Goal: Task Accomplishment & Management: Complete application form

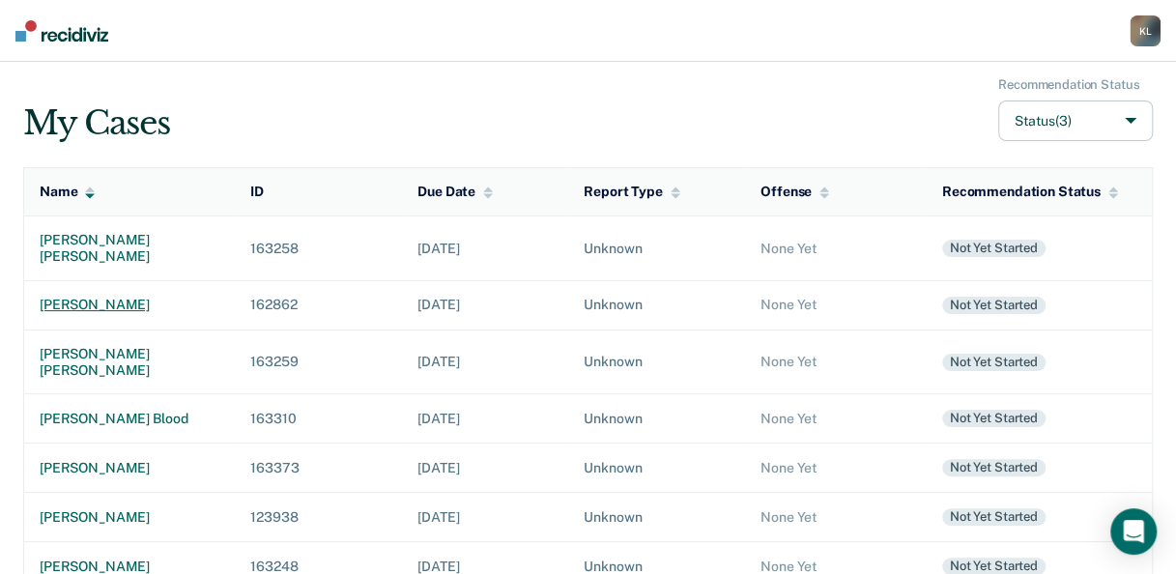
click at [116, 304] on div "[PERSON_NAME]" at bounding box center [130, 305] width 180 height 16
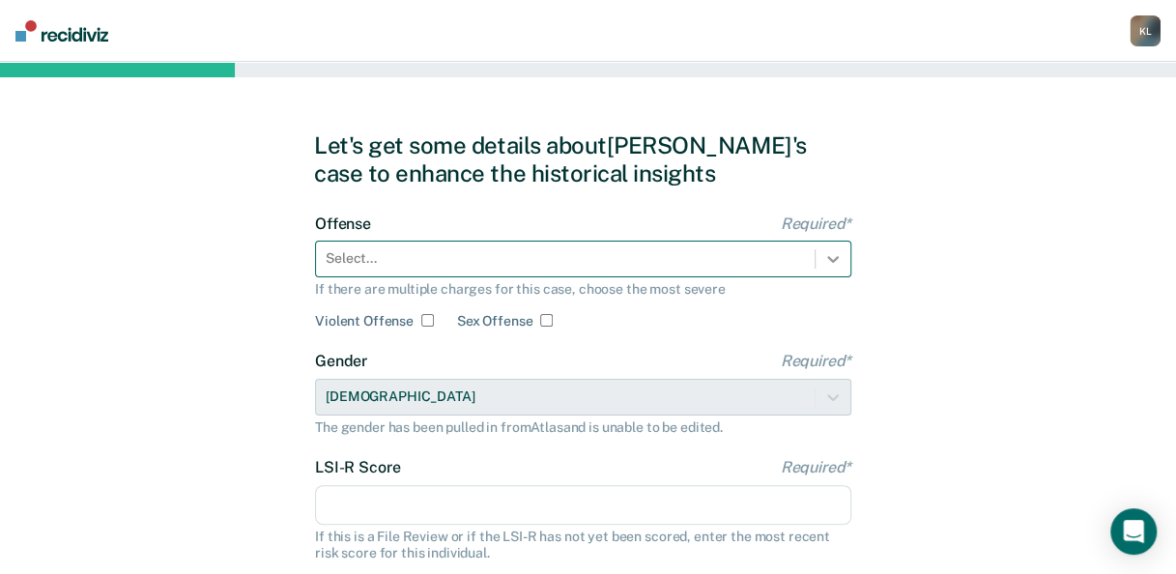
click at [840, 258] on icon at bounding box center [832, 258] width 19 height 19
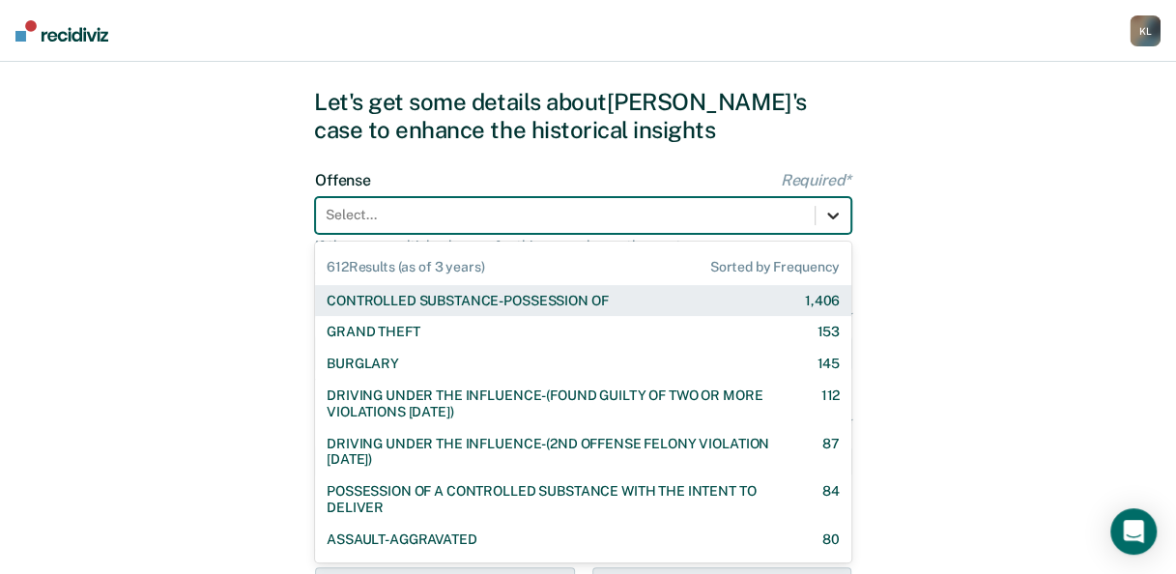
scroll to position [47, 0]
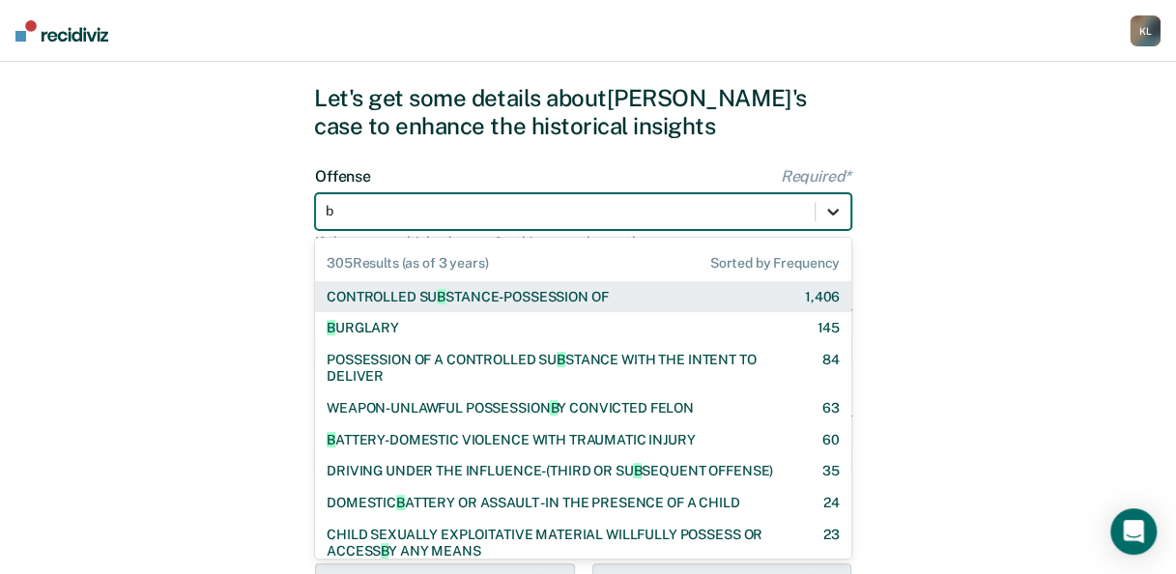
type input "bu"
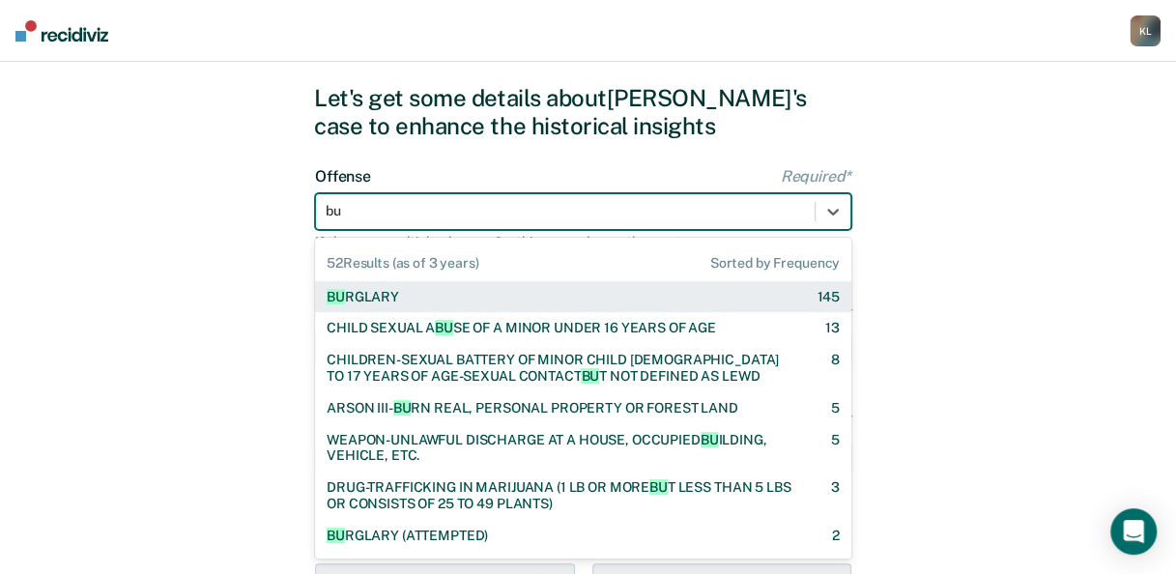
click at [379, 292] on div "BU RGLARY" at bounding box center [363, 297] width 72 height 16
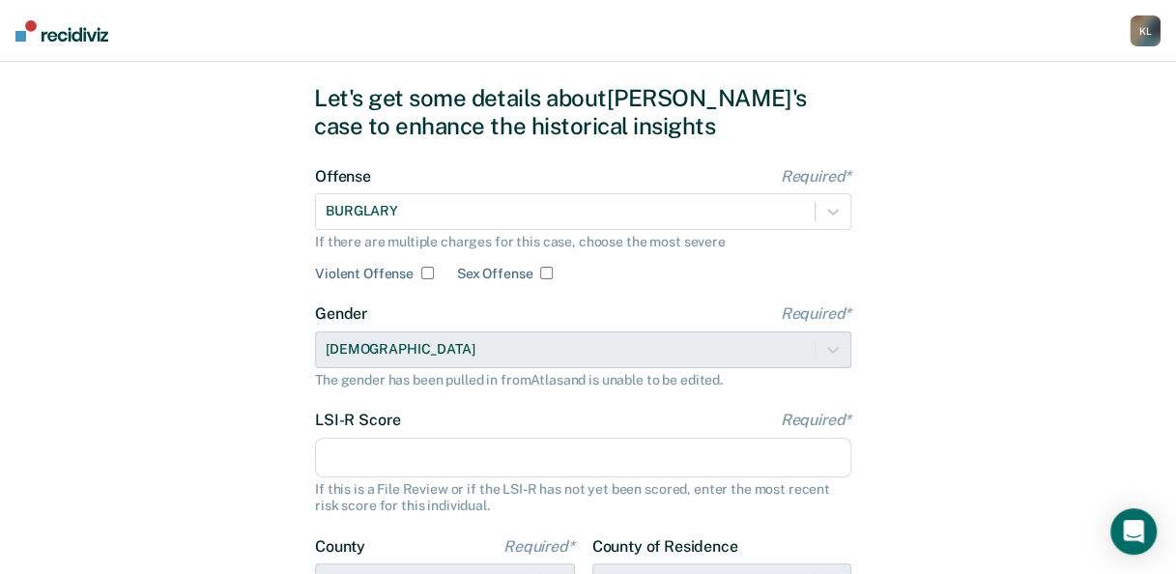
click at [365, 454] on input "LSI-R Score Required*" at bounding box center [583, 458] width 536 height 41
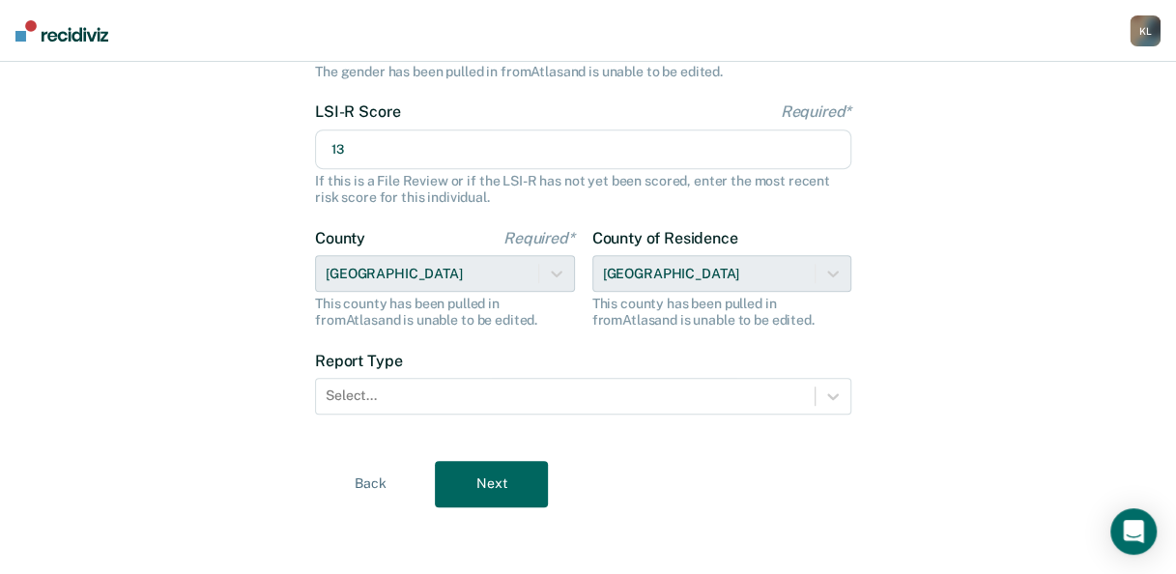
scroll to position [357, 0]
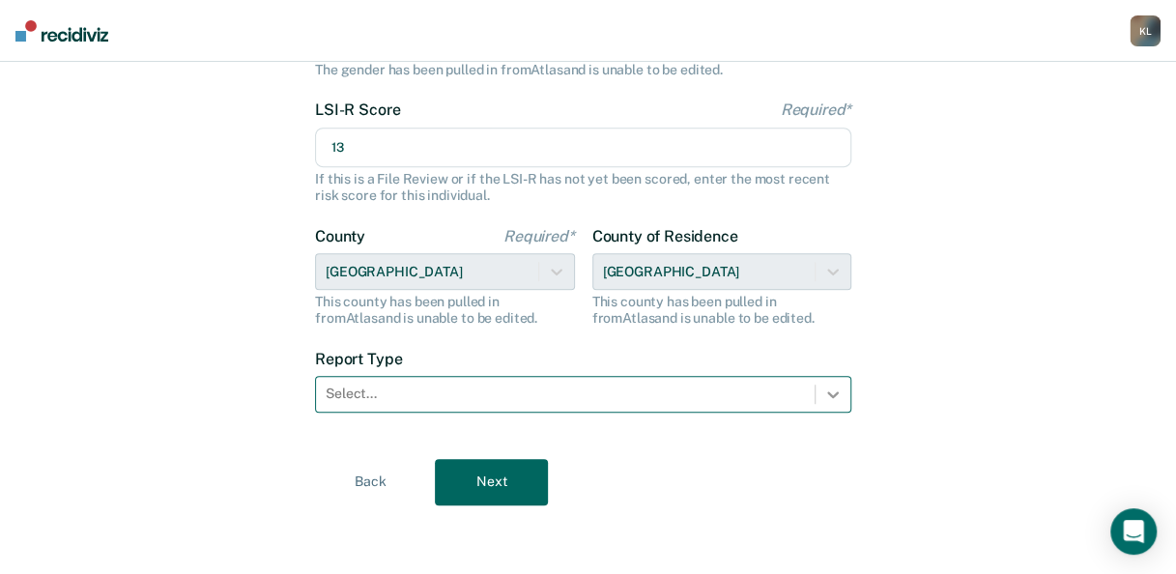
type input "13"
click at [838, 393] on icon at bounding box center [832, 393] width 19 height 19
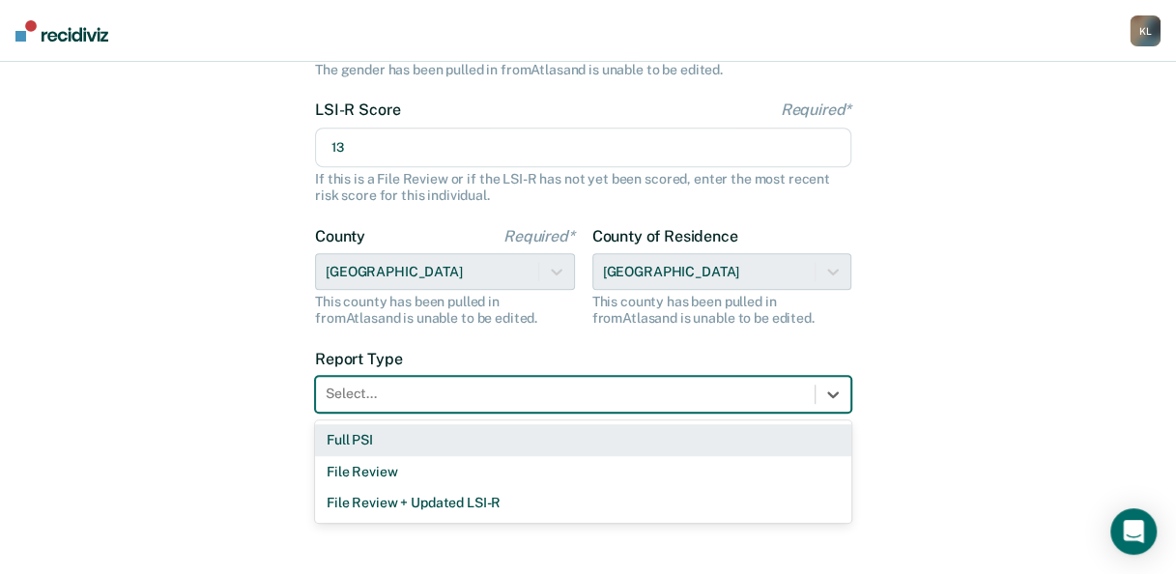
click at [336, 431] on div "Full PSI" at bounding box center [583, 440] width 536 height 32
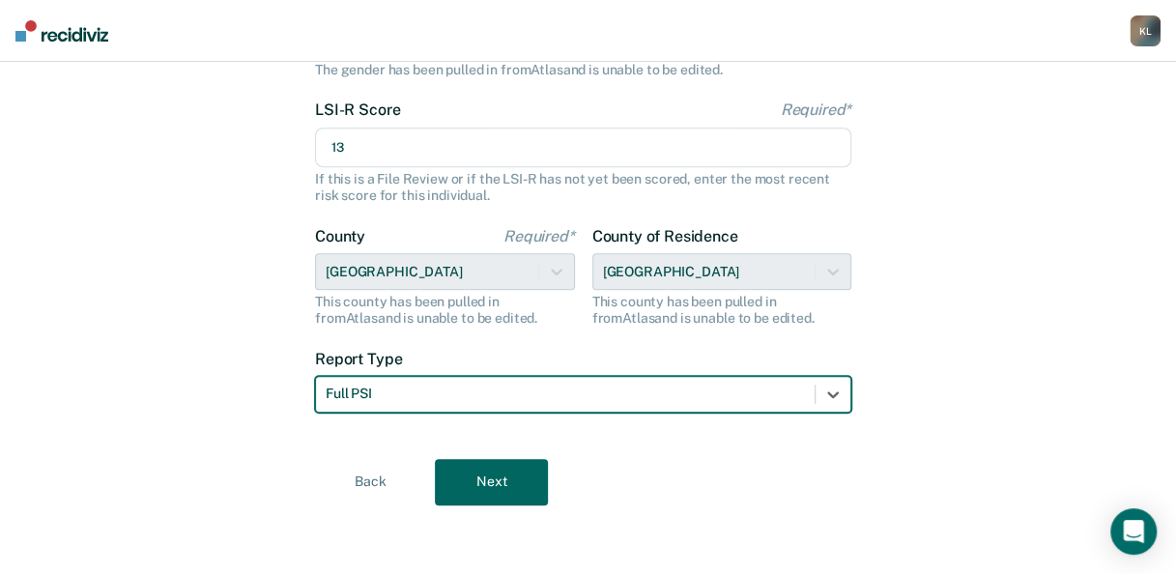
click at [481, 481] on button "Next" at bounding box center [491, 482] width 113 height 46
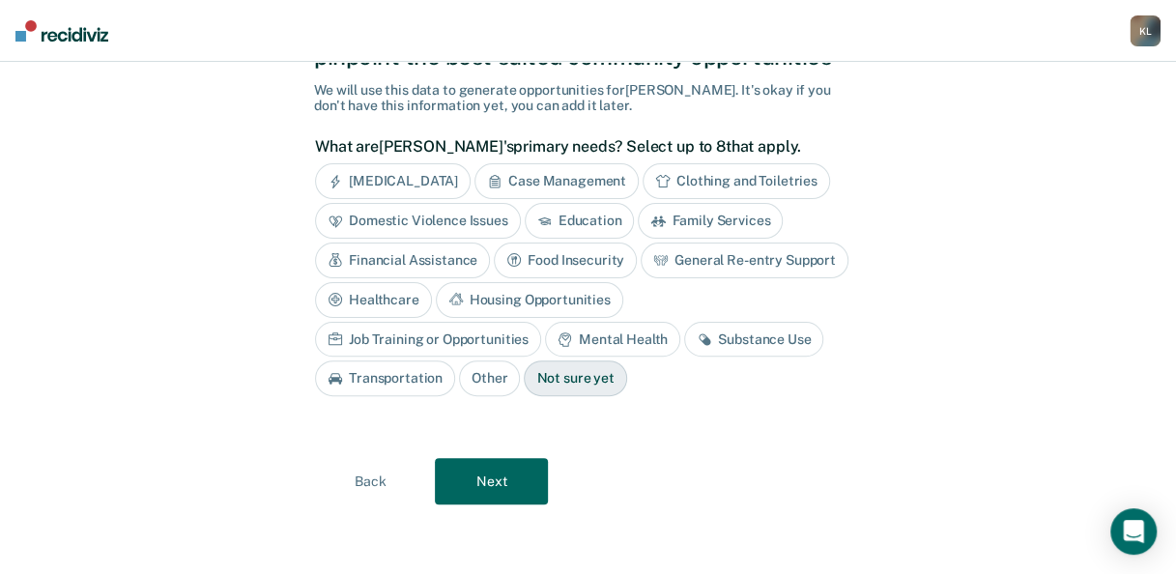
scroll to position [113, 0]
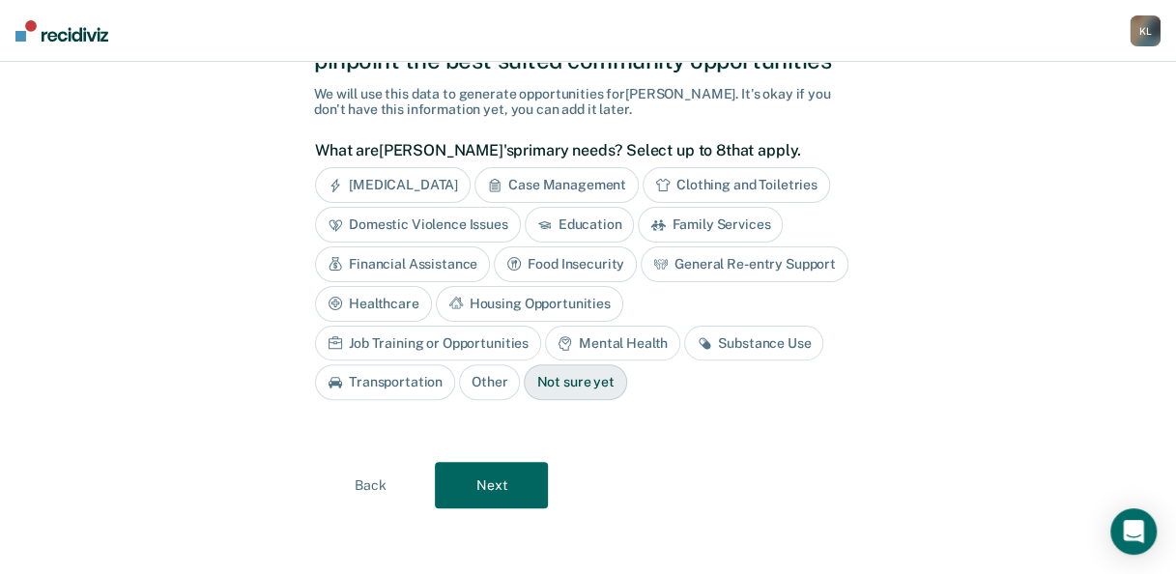
click at [393, 186] on div "[MEDICAL_DATA]" at bounding box center [393, 185] width 156 height 36
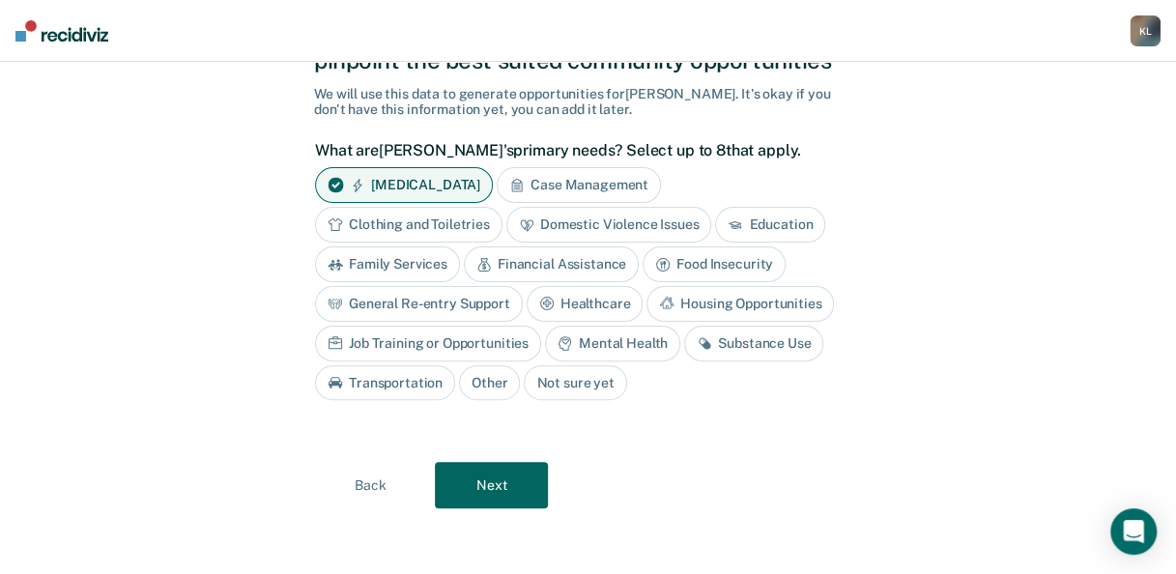
click at [551, 223] on div "Domestic Violence Issues" at bounding box center [609, 225] width 206 height 36
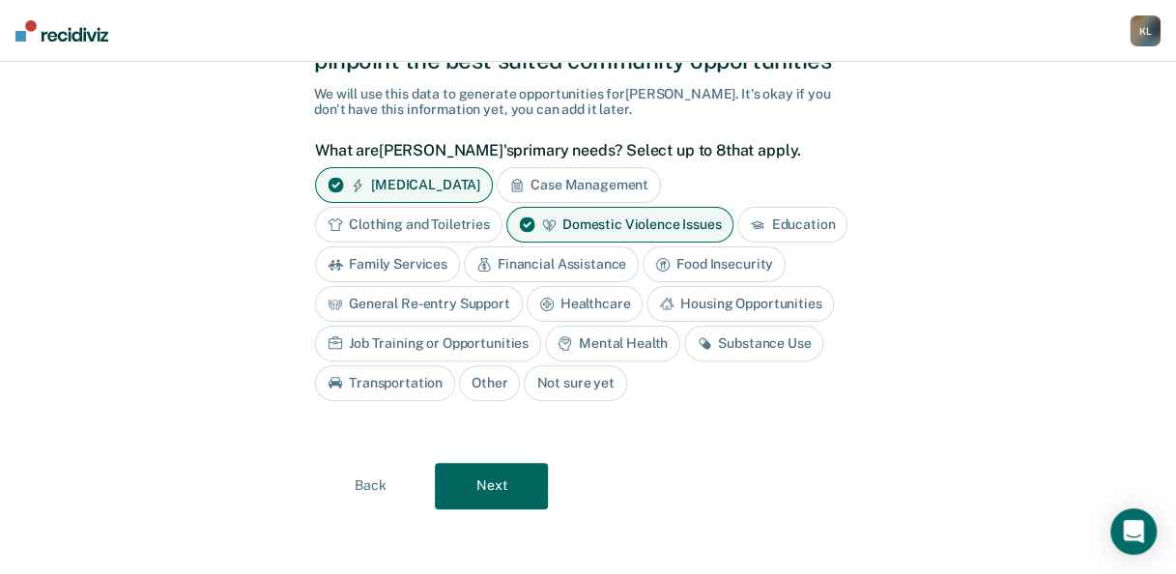
click at [462, 481] on button "Next" at bounding box center [491, 486] width 113 height 46
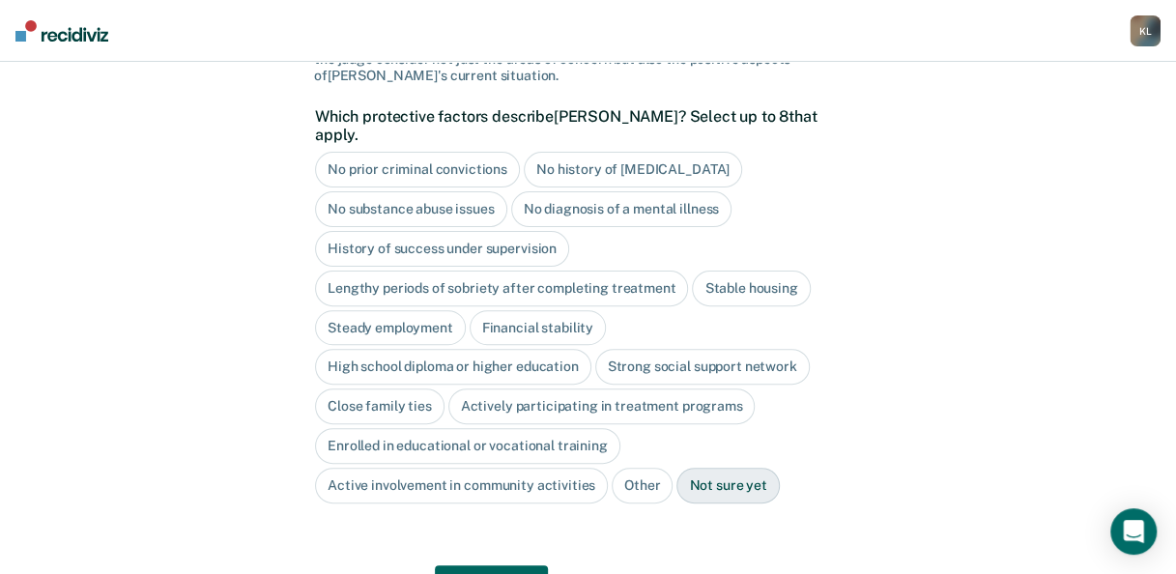
scroll to position [52, 0]
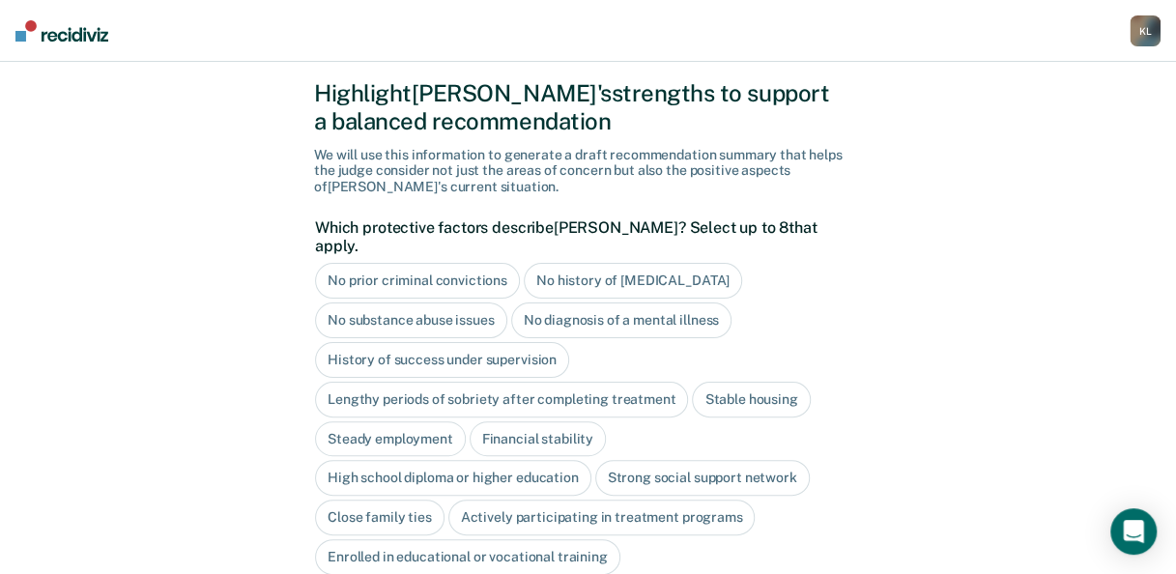
click at [722, 382] on div "Stable housing" at bounding box center [751, 400] width 118 height 36
click at [387, 425] on div "Steady employment" at bounding box center [390, 439] width 151 height 36
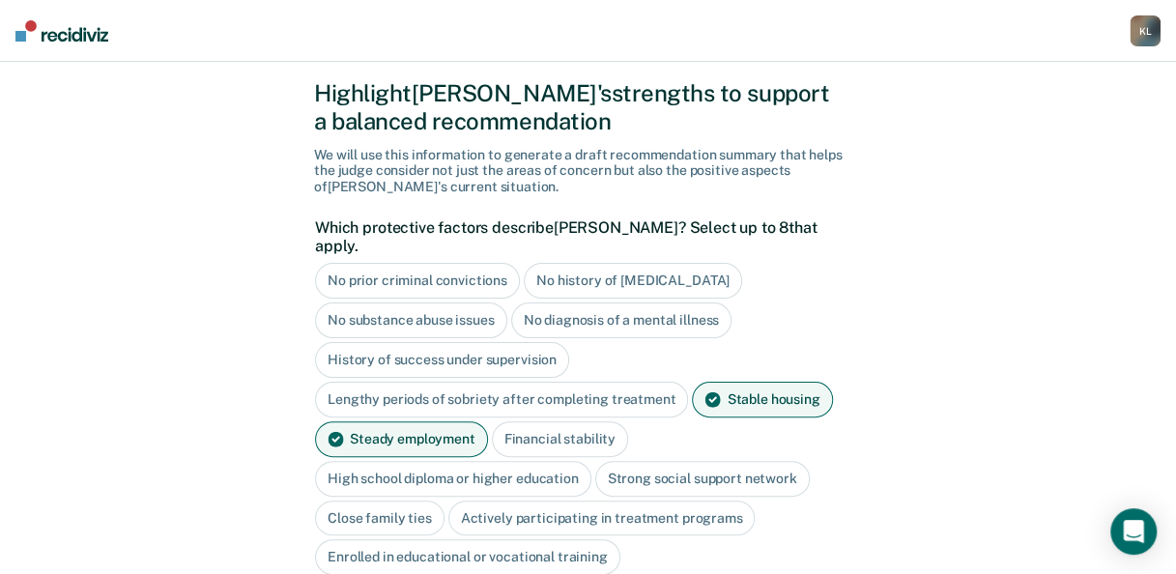
click at [549, 421] on div "Financial stability" at bounding box center [560, 439] width 136 height 36
click at [499, 462] on div "High school diploma or higher education" at bounding box center [453, 479] width 276 height 36
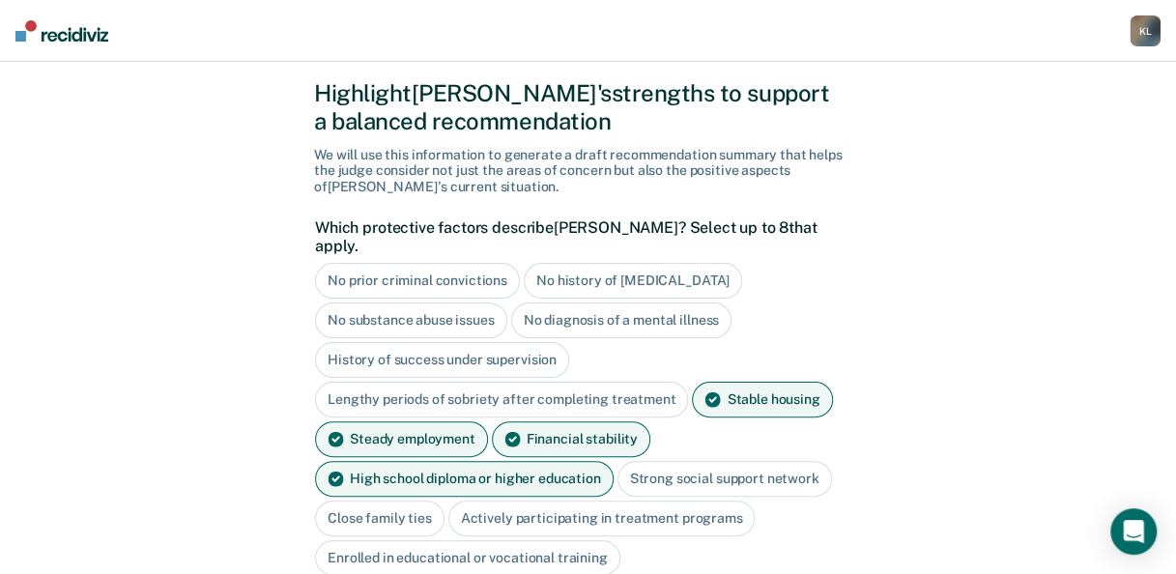
scroll to position [149, 0]
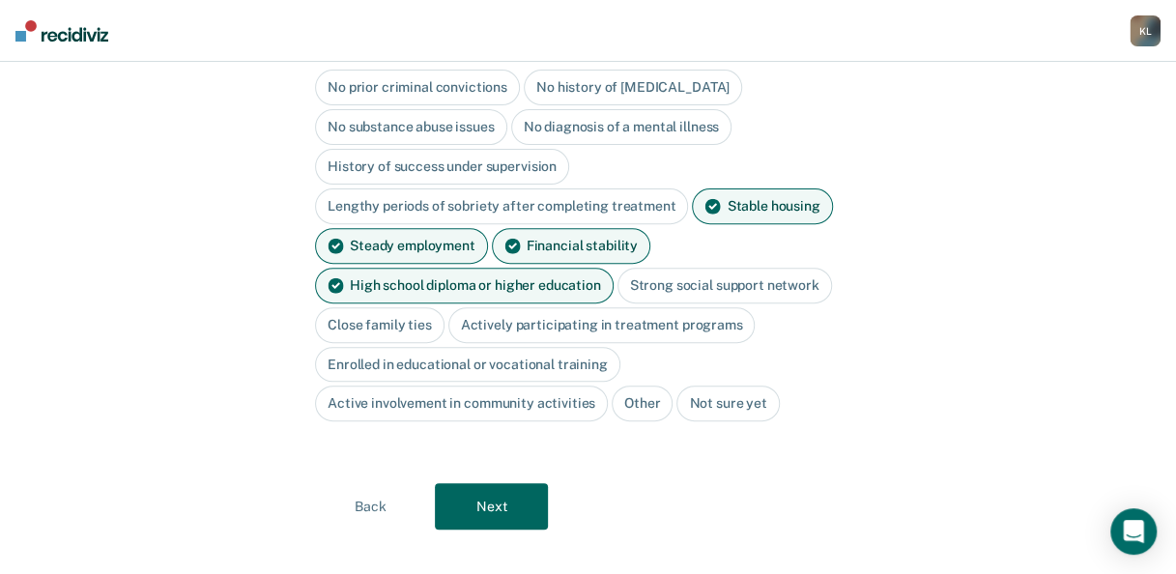
click at [527, 484] on button "Next" at bounding box center [491, 506] width 113 height 46
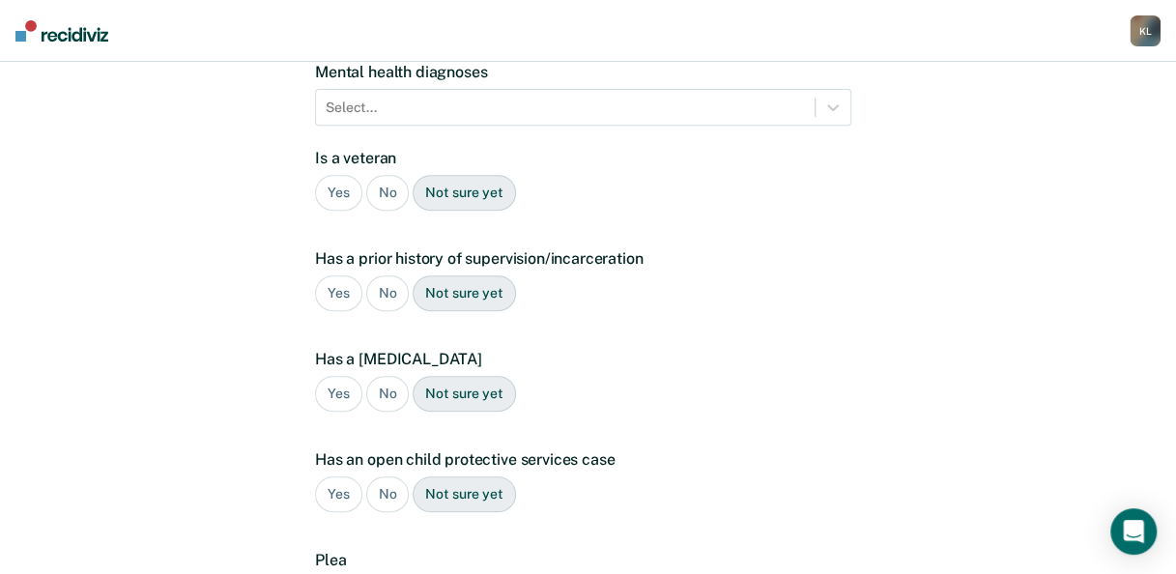
scroll to position [117, 0]
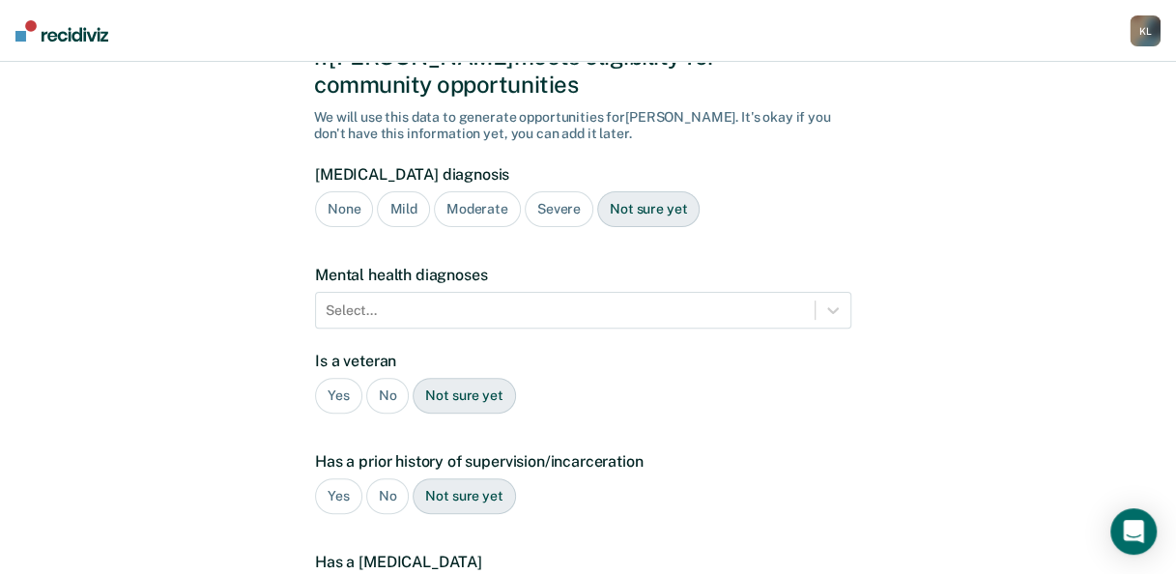
click at [342, 191] on div "None" at bounding box center [344, 209] width 58 height 36
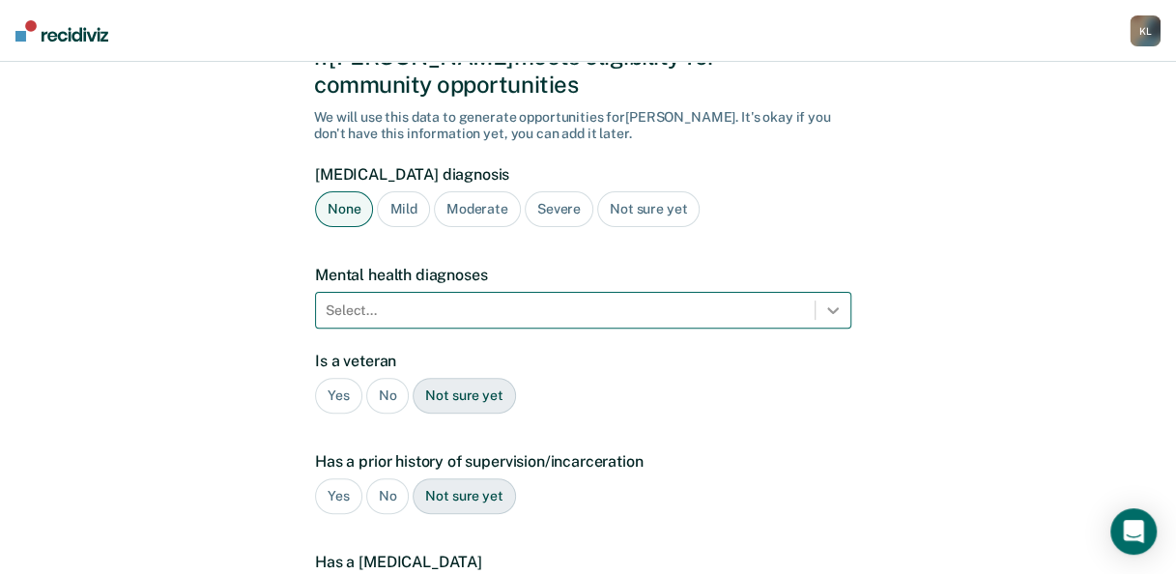
click at [838, 292] on div "Select..." at bounding box center [583, 310] width 536 height 37
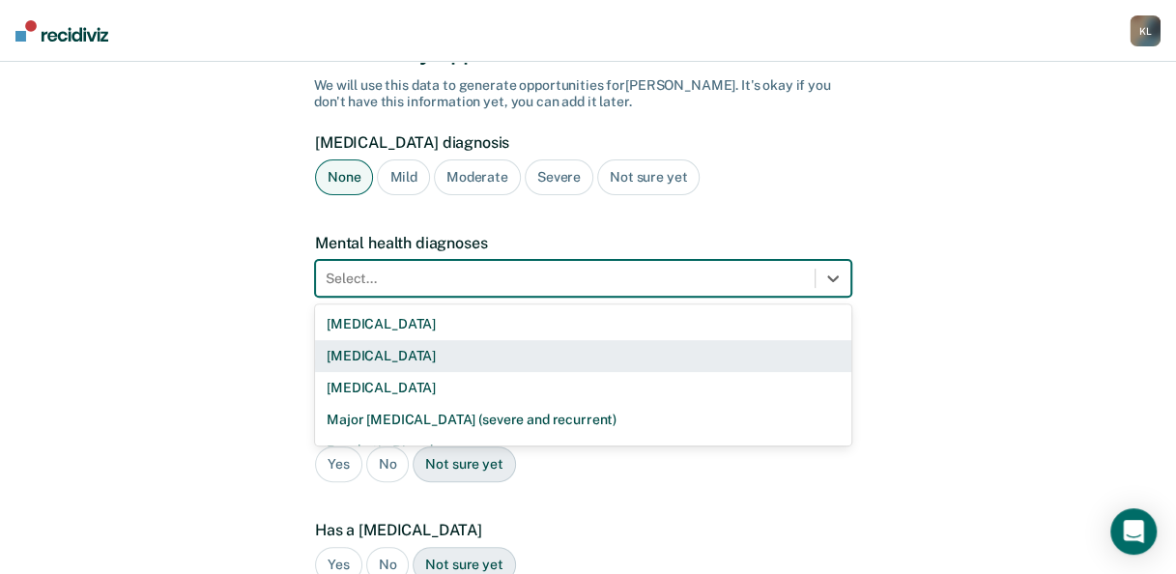
scroll to position [151, 0]
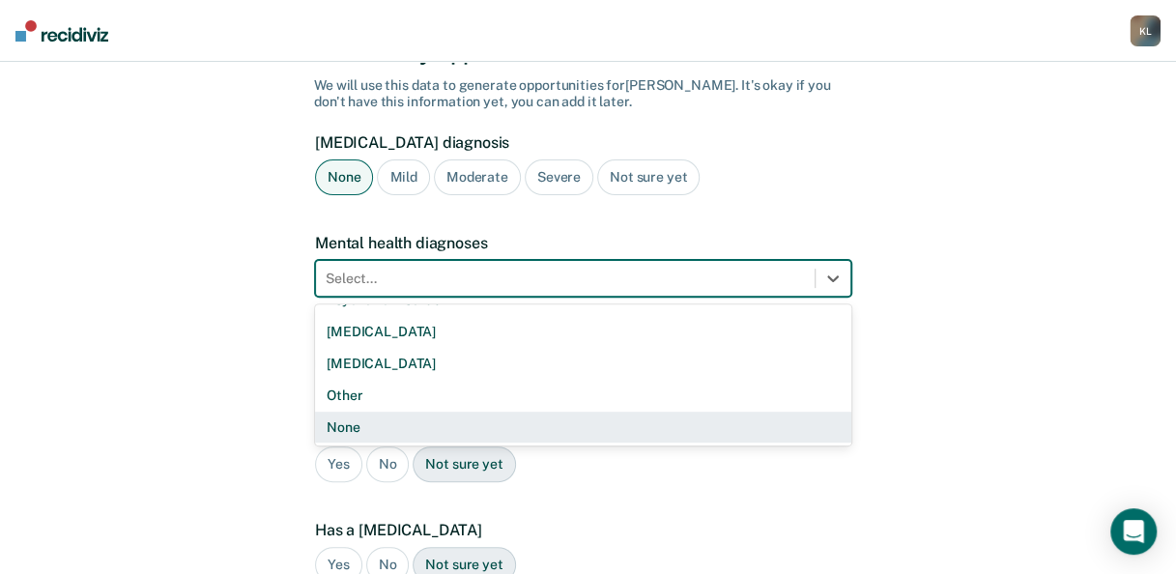
click at [354, 412] on div "None" at bounding box center [583, 428] width 536 height 32
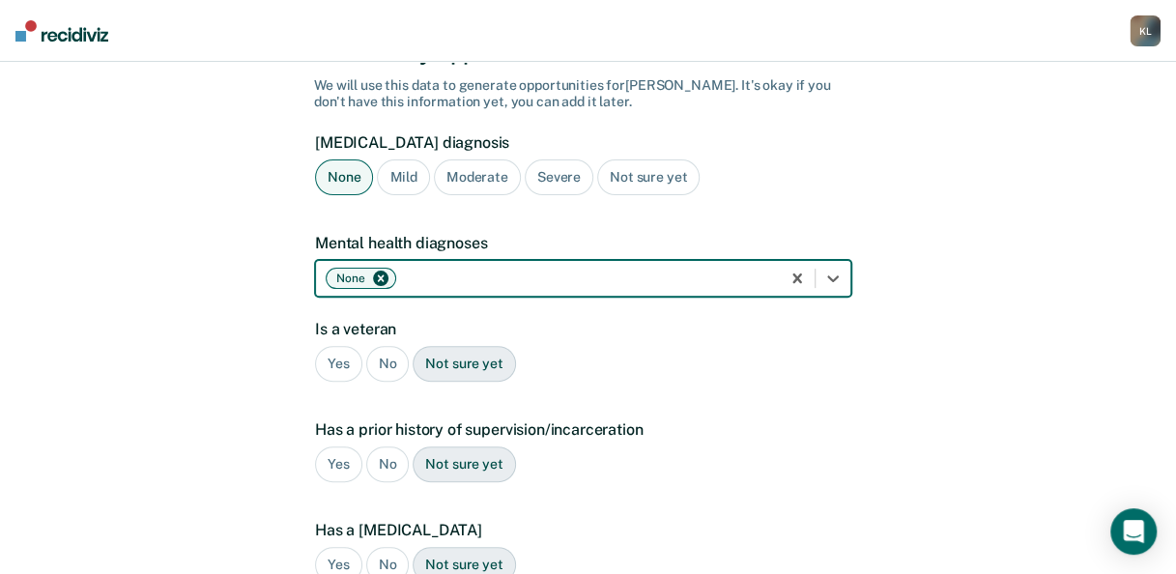
click at [385, 346] on div "No" at bounding box center [387, 364] width 43 height 36
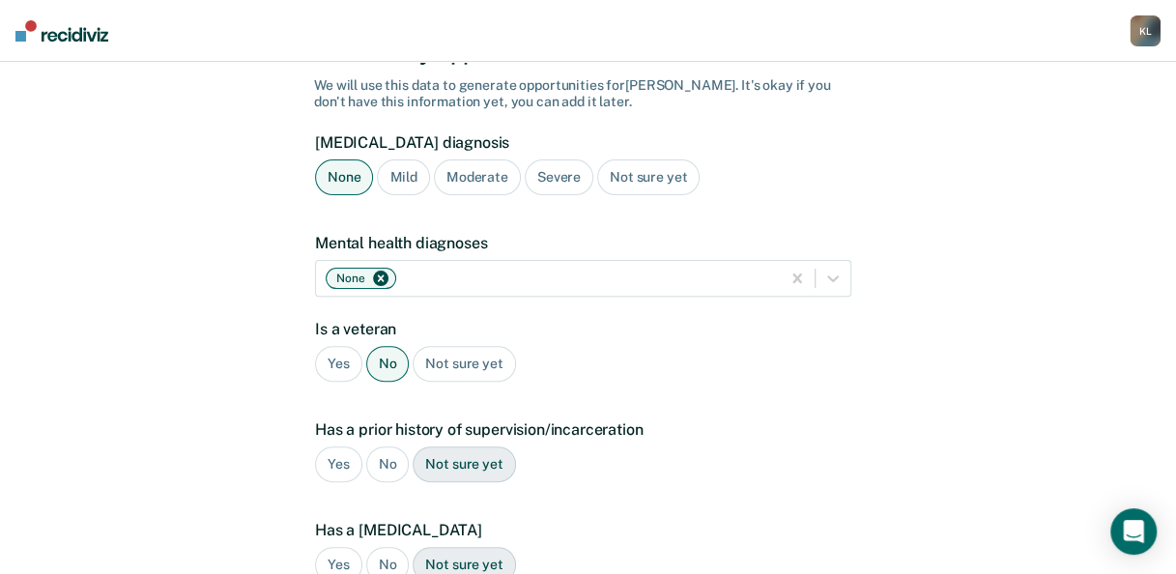
drag, startPoint x: 333, startPoint y: 437, endPoint x: 376, endPoint y: 441, distance: 42.7
click at [333, 446] on div "Yes" at bounding box center [338, 464] width 47 height 36
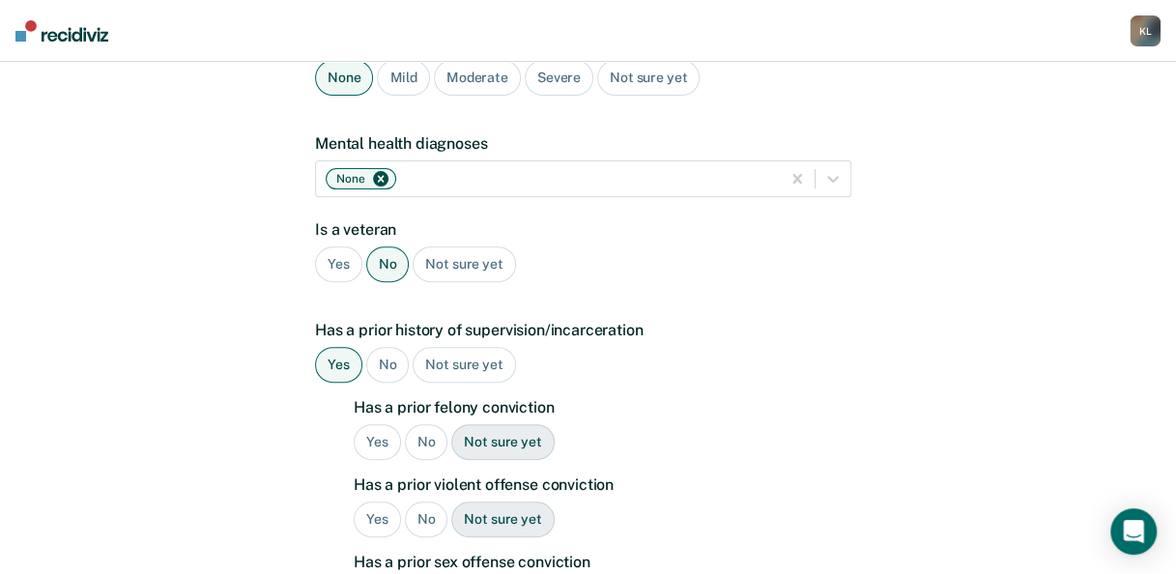
scroll to position [342, 0]
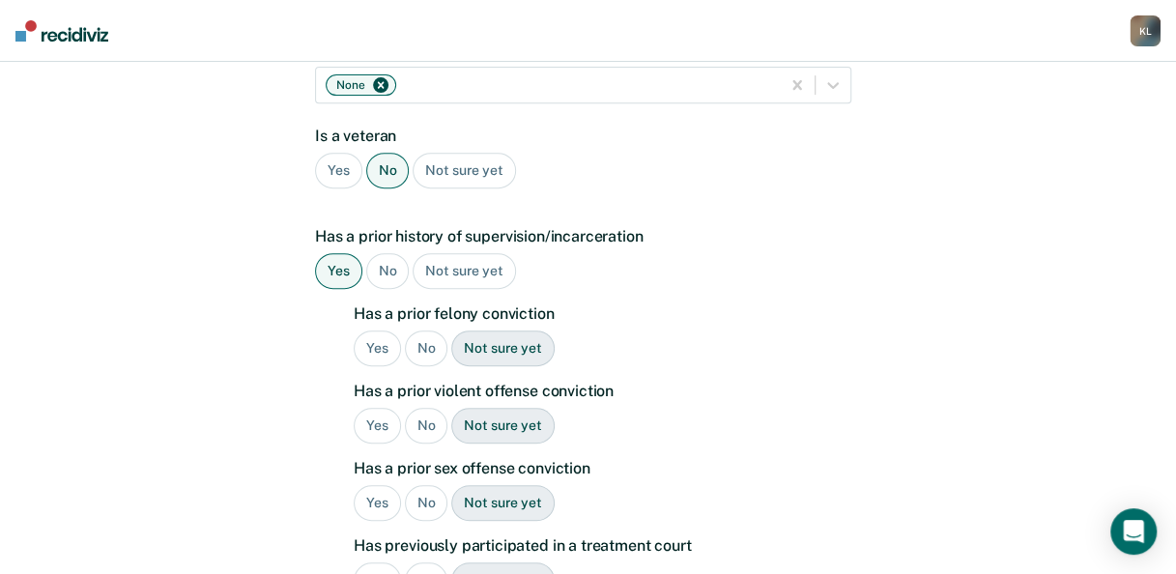
click at [417, 330] on div "No" at bounding box center [426, 348] width 43 height 36
click at [420, 408] on div "No" at bounding box center [426, 426] width 43 height 36
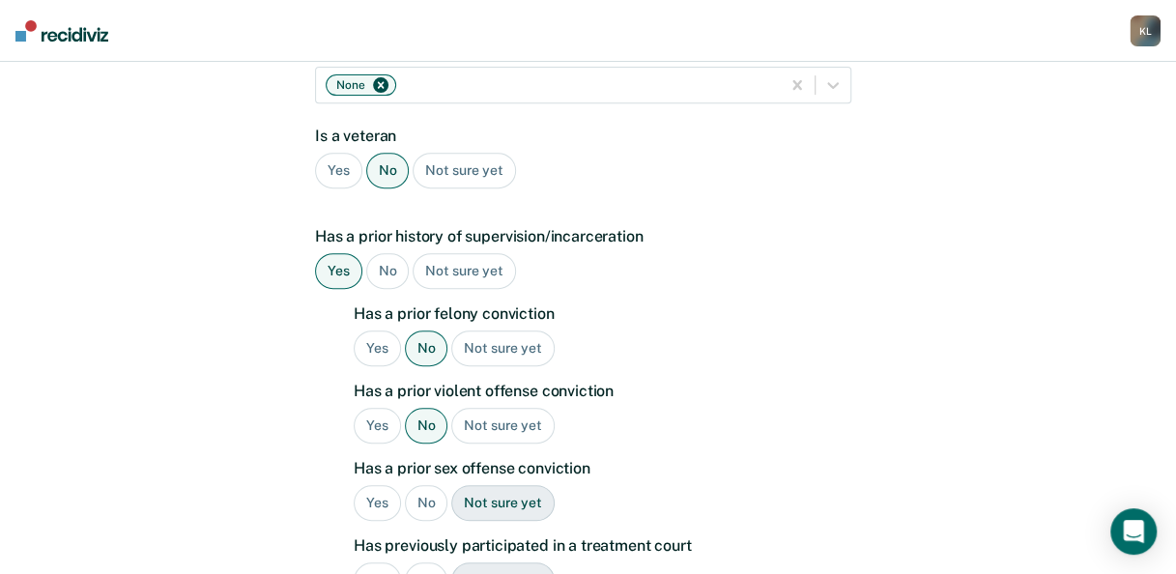
click at [421, 485] on div "No" at bounding box center [426, 503] width 43 height 36
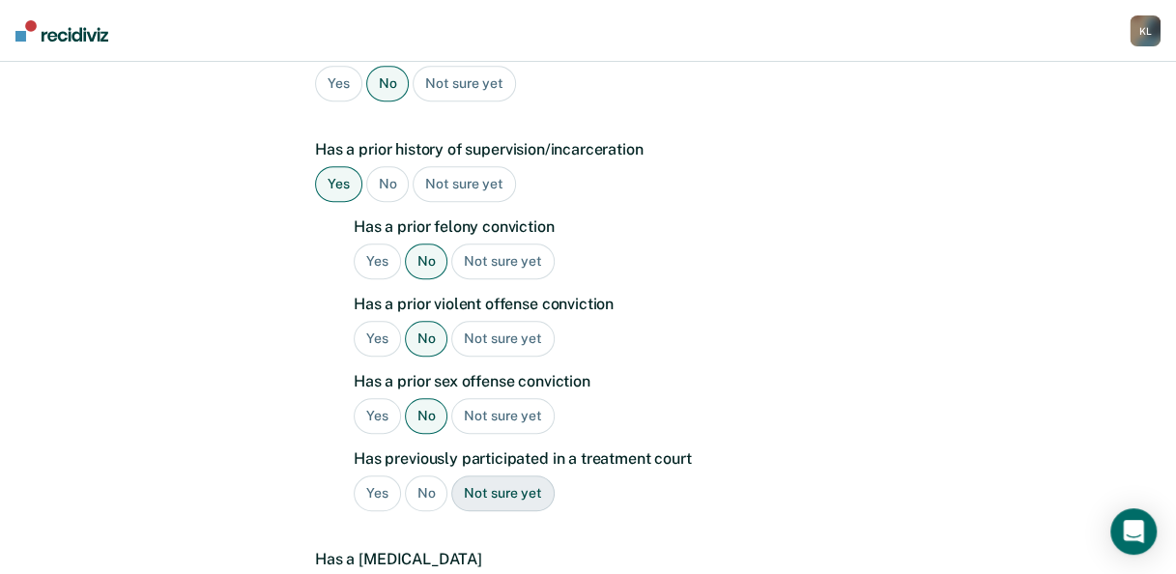
scroll to position [535, 0]
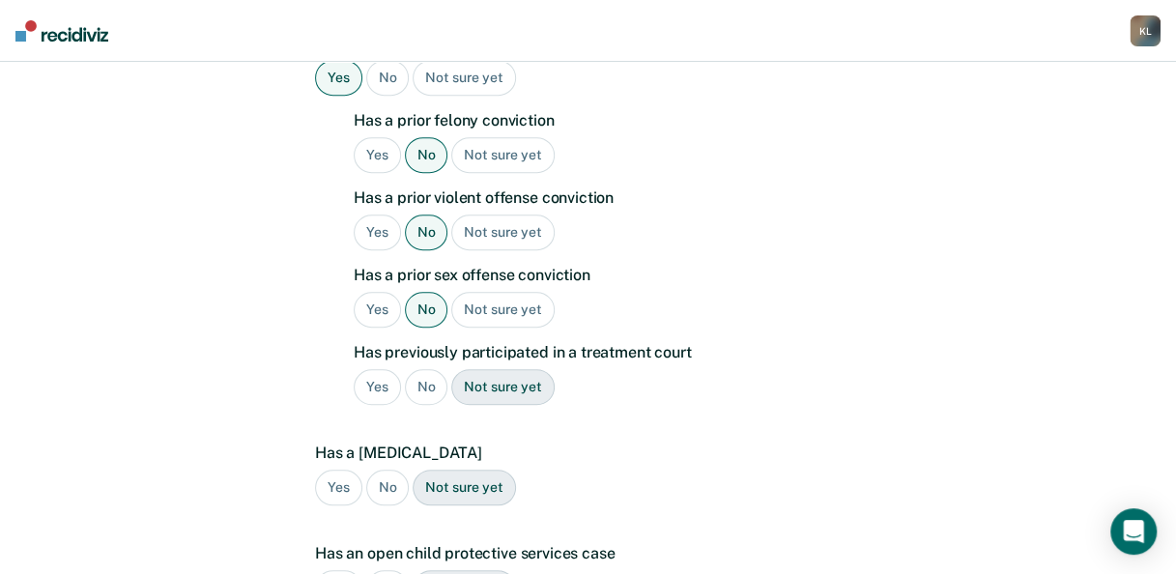
click at [419, 369] on div "No" at bounding box center [426, 387] width 43 height 36
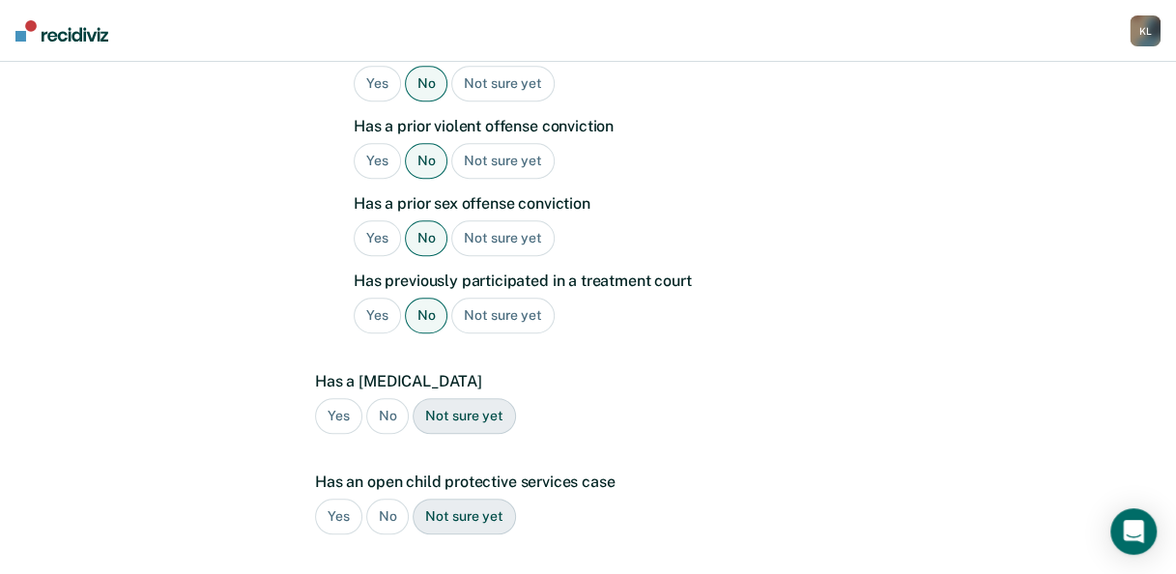
scroll to position [632, 0]
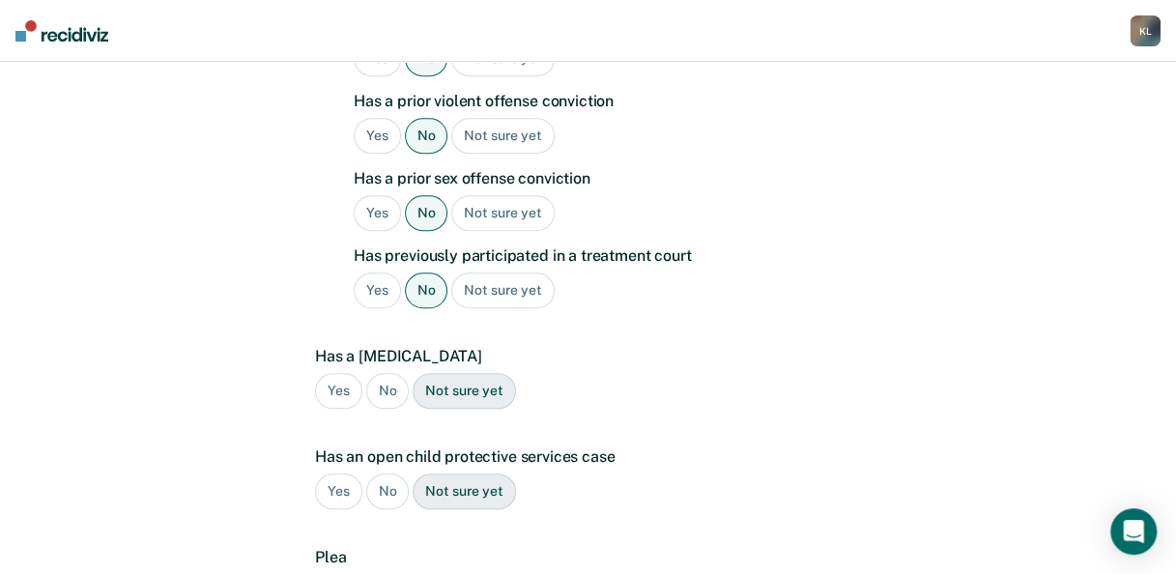
click at [391, 373] on div "No" at bounding box center [387, 391] width 43 height 36
click at [385, 473] on div "No" at bounding box center [387, 491] width 43 height 36
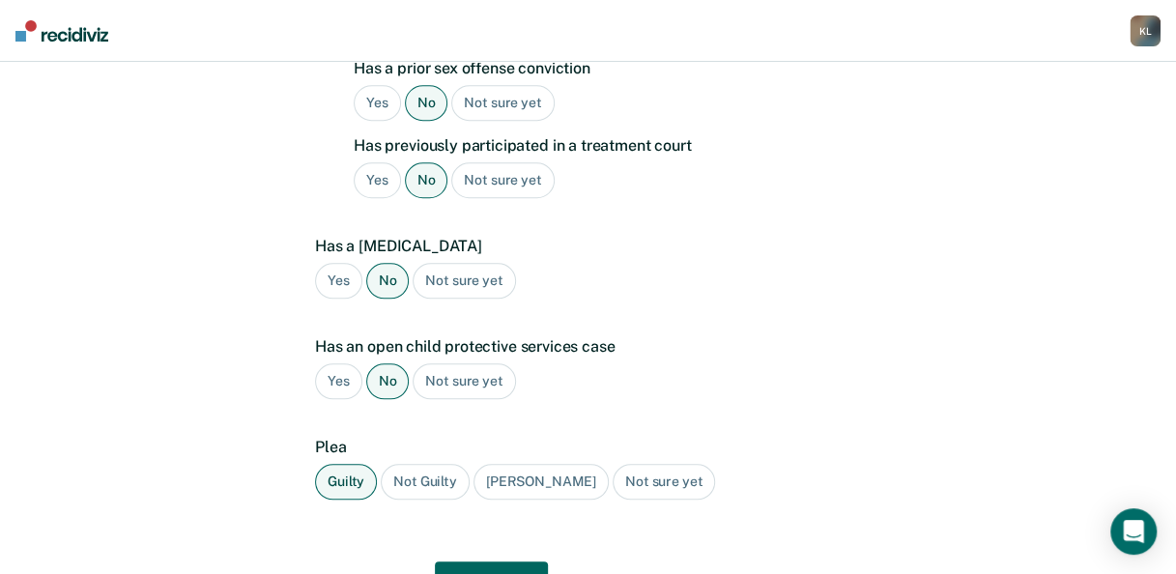
scroll to position [811, 0]
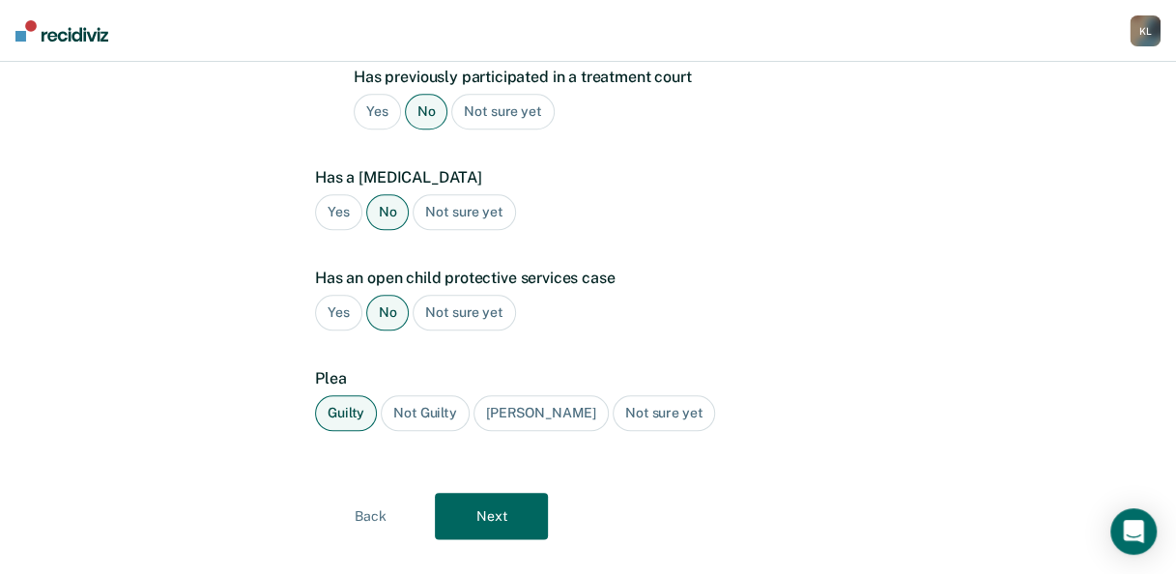
click at [477, 493] on button "Next" at bounding box center [491, 516] width 113 height 46
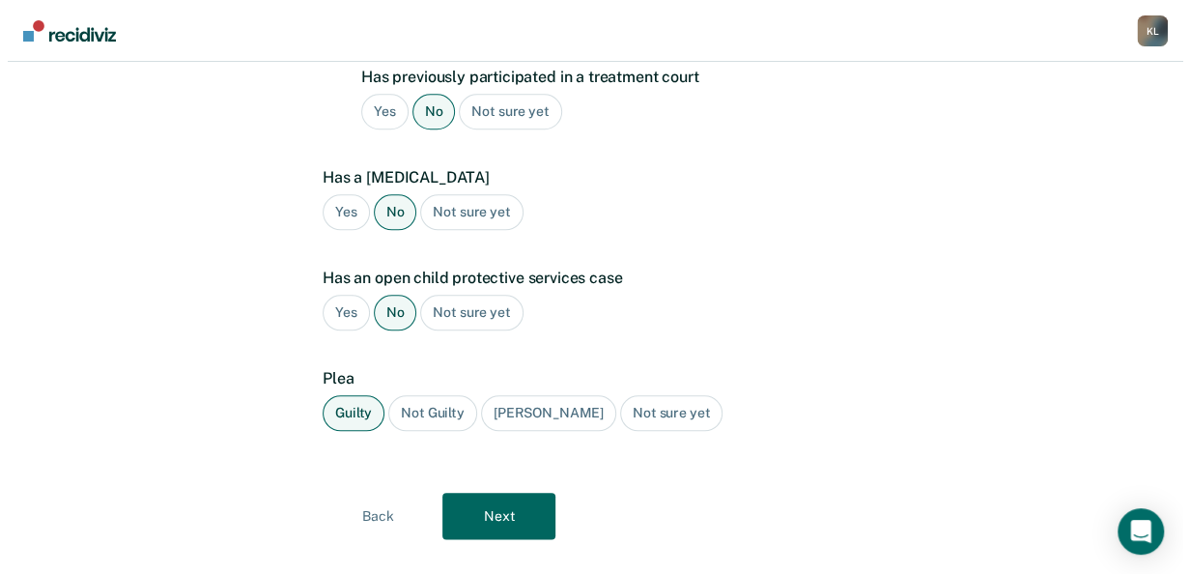
scroll to position [0, 0]
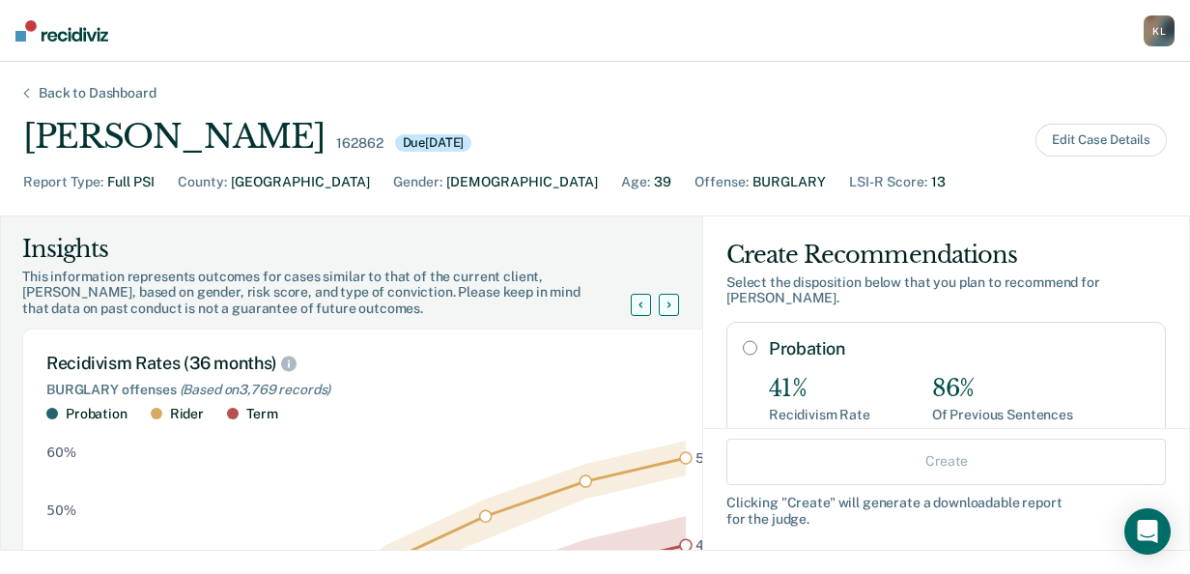
drag, startPoint x: 736, startPoint y: 328, endPoint x: 856, endPoint y: 352, distance: 122.0
click at [743, 340] on input "Probation" at bounding box center [750, 347] width 14 height 15
radio input "true"
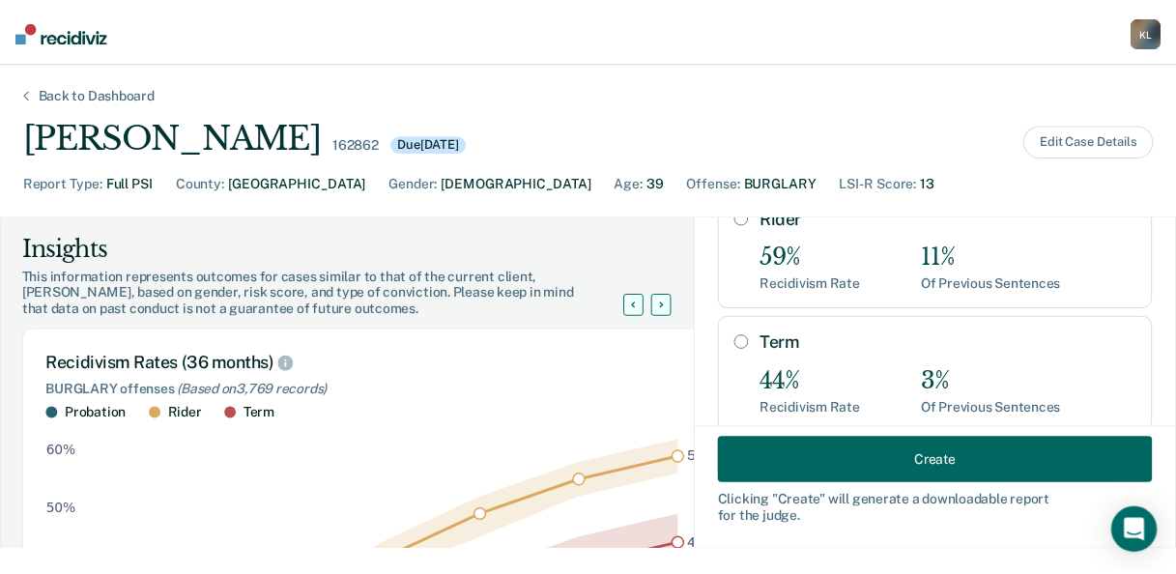
scroll to position [403, 0]
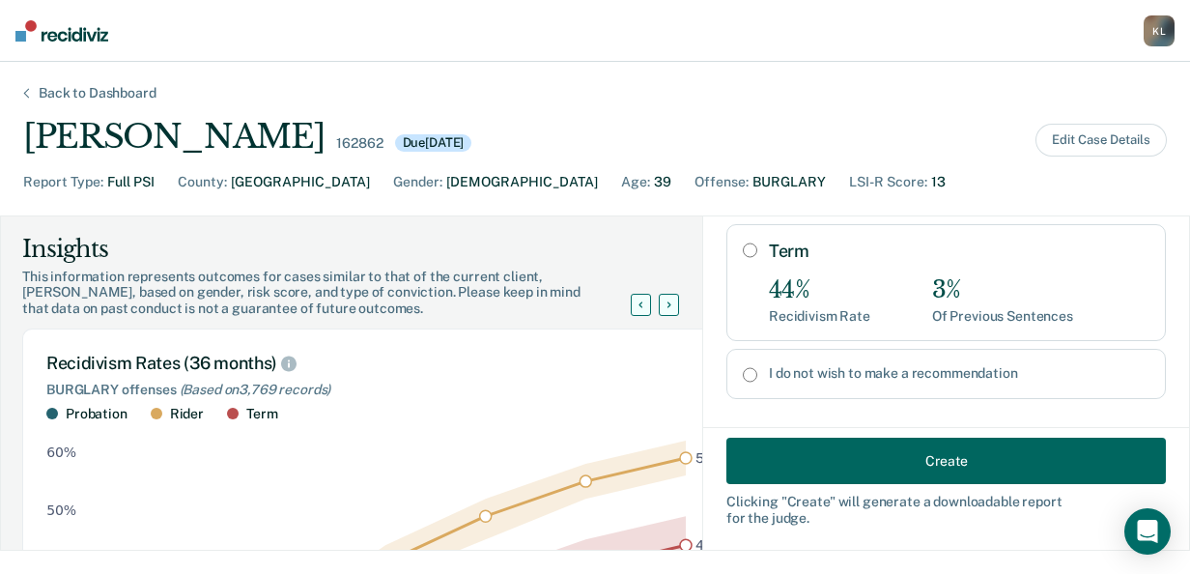
click at [936, 457] on button "Create" at bounding box center [946, 461] width 440 height 46
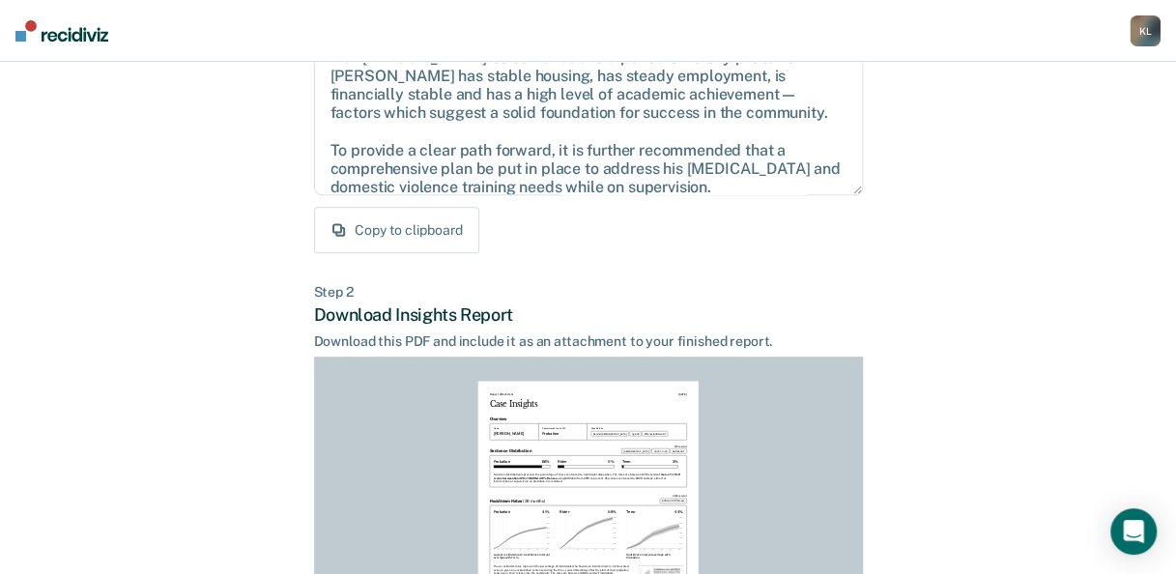
scroll to position [527, 0]
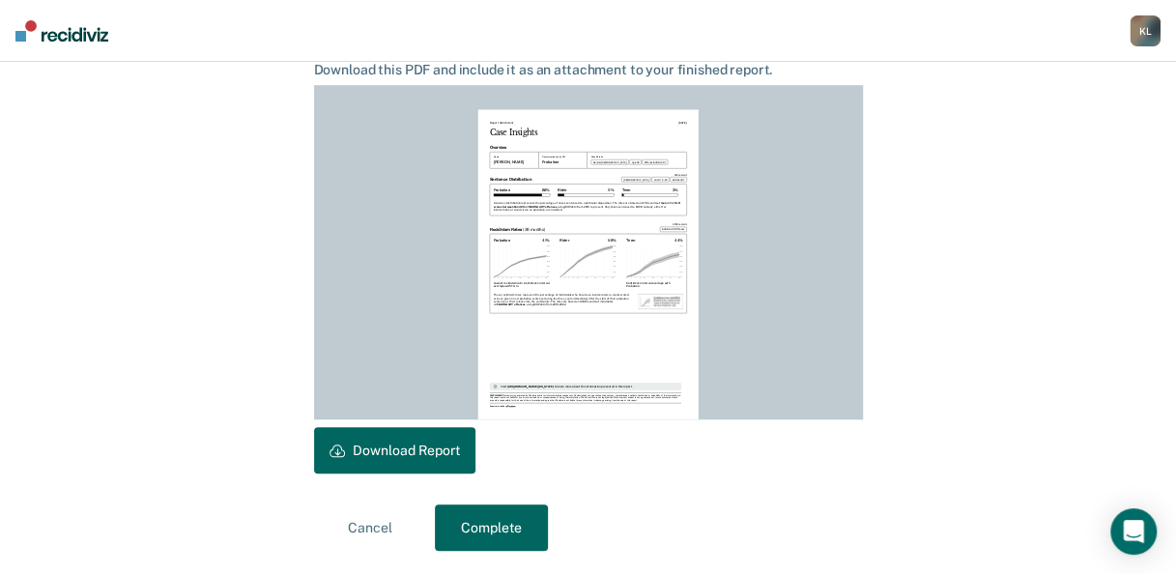
click at [359, 446] on button "Download Report" at bounding box center [394, 450] width 161 height 46
click at [497, 525] on button "Complete" at bounding box center [491, 527] width 113 height 46
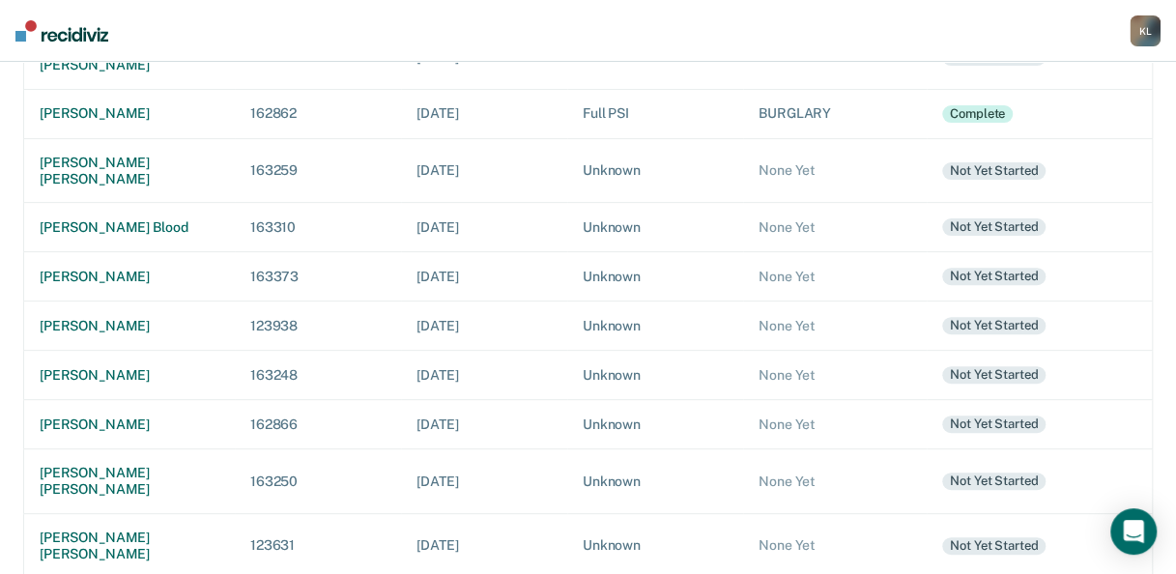
scroll to position [193, 0]
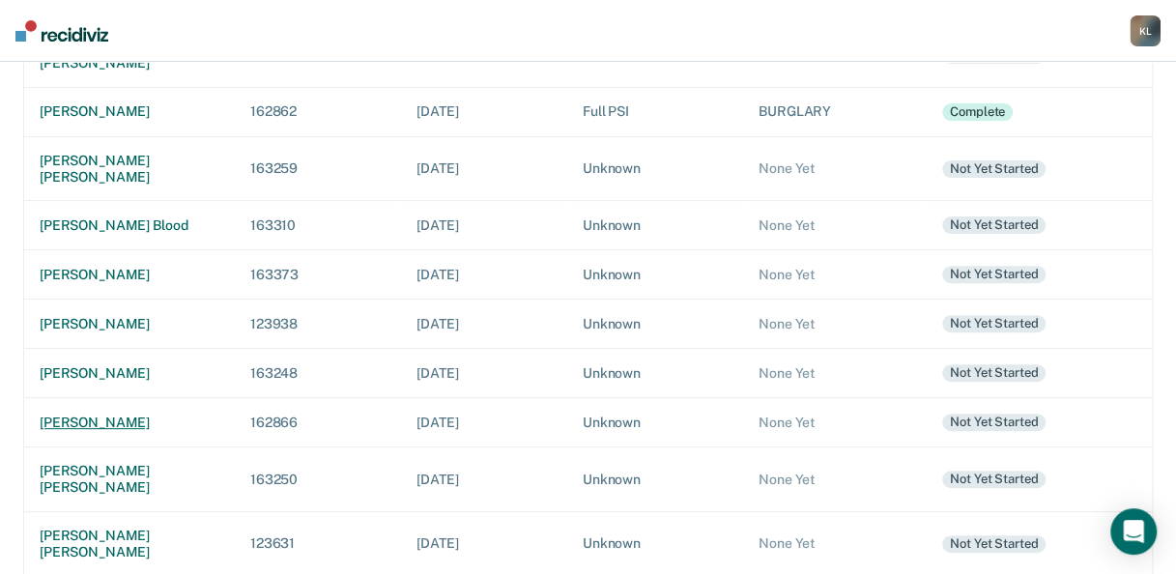
click at [117, 415] on div "[PERSON_NAME]" at bounding box center [130, 422] width 180 height 16
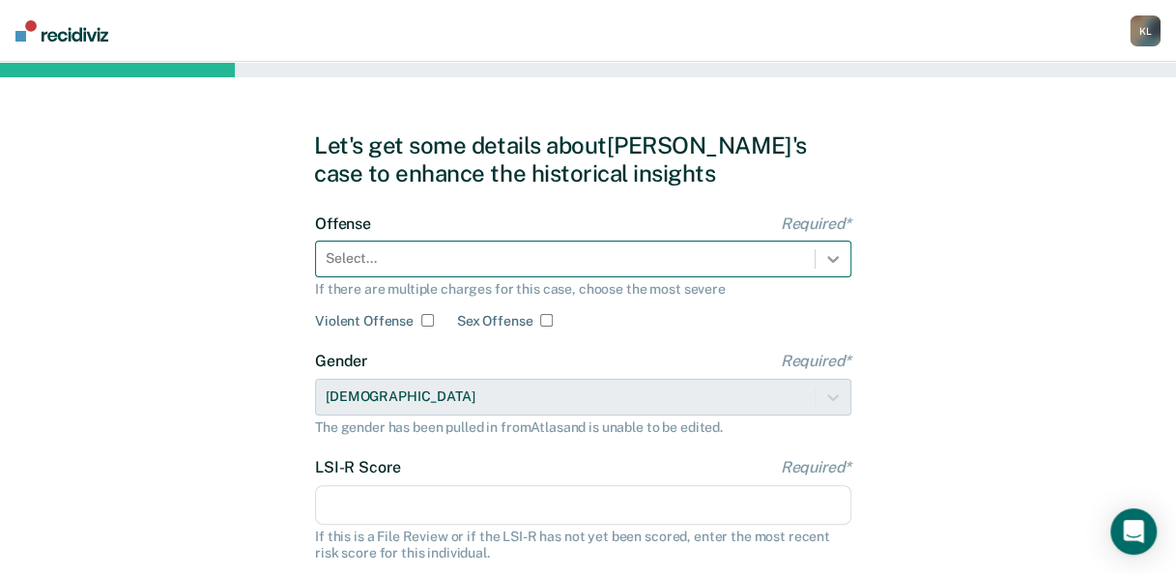
click at [830, 251] on div at bounding box center [832, 259] width 35 height 35
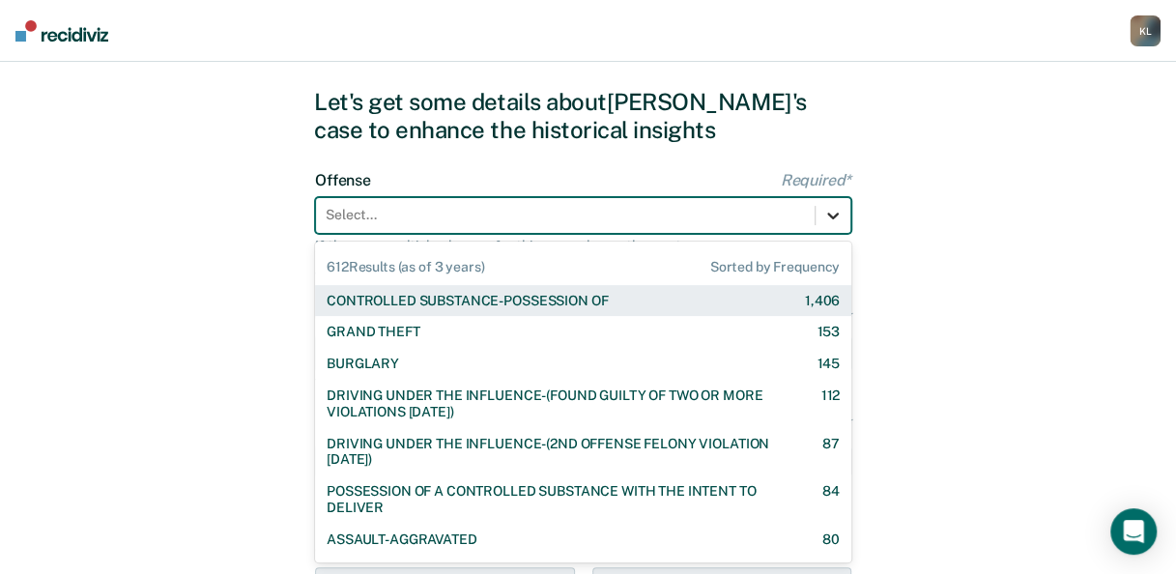
scroll to position [47, 0]
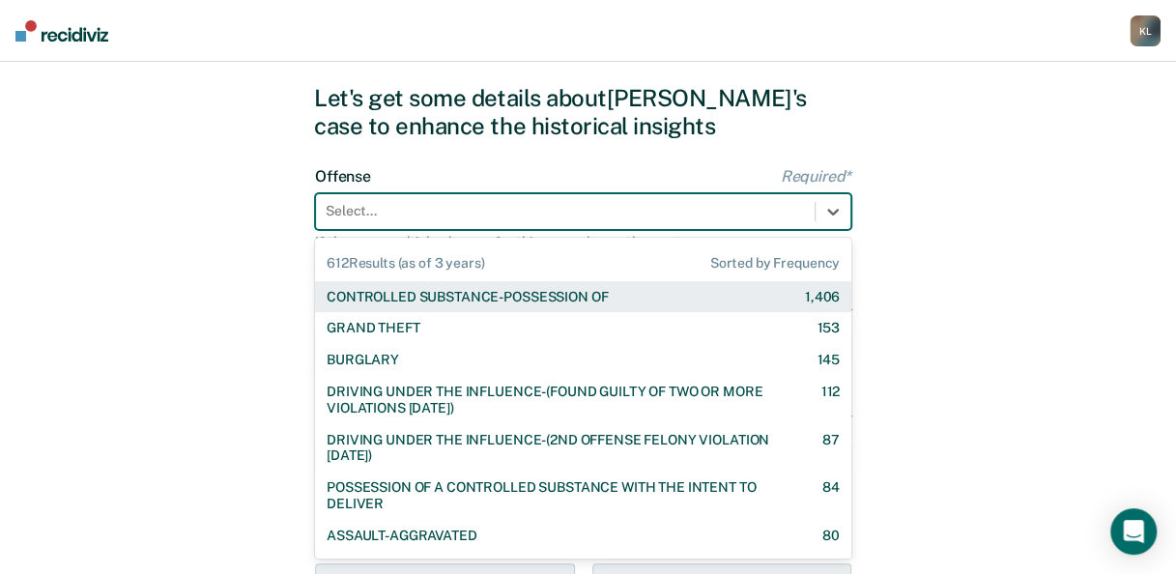
click at [608, 301] on div "CONTROLLED SUBSTANCE-POSSESSION OF" at bounding box center [467, 297] width 281 height 16
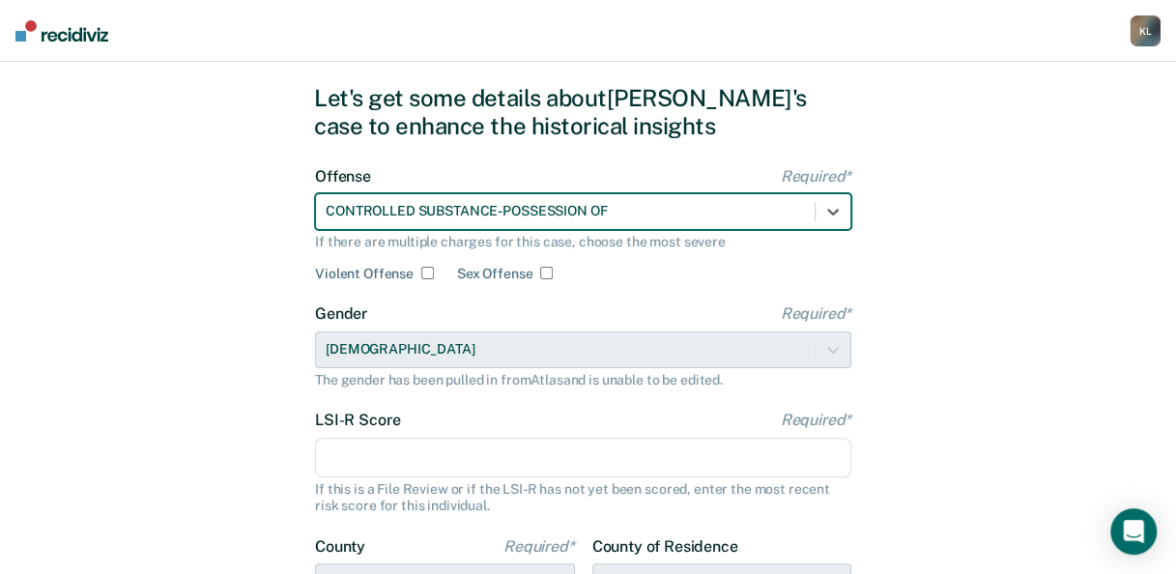
click at [503, 457] on input "LSI-R Score Required*" at bounding box center [583, 458] width 536 height 41
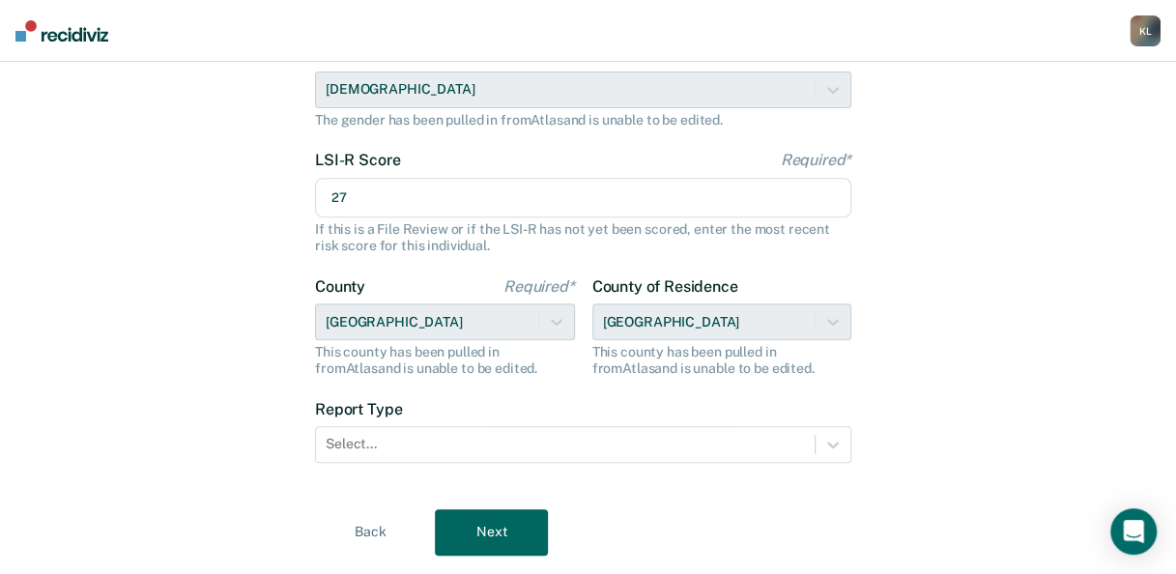
scroll to position [337, 0]
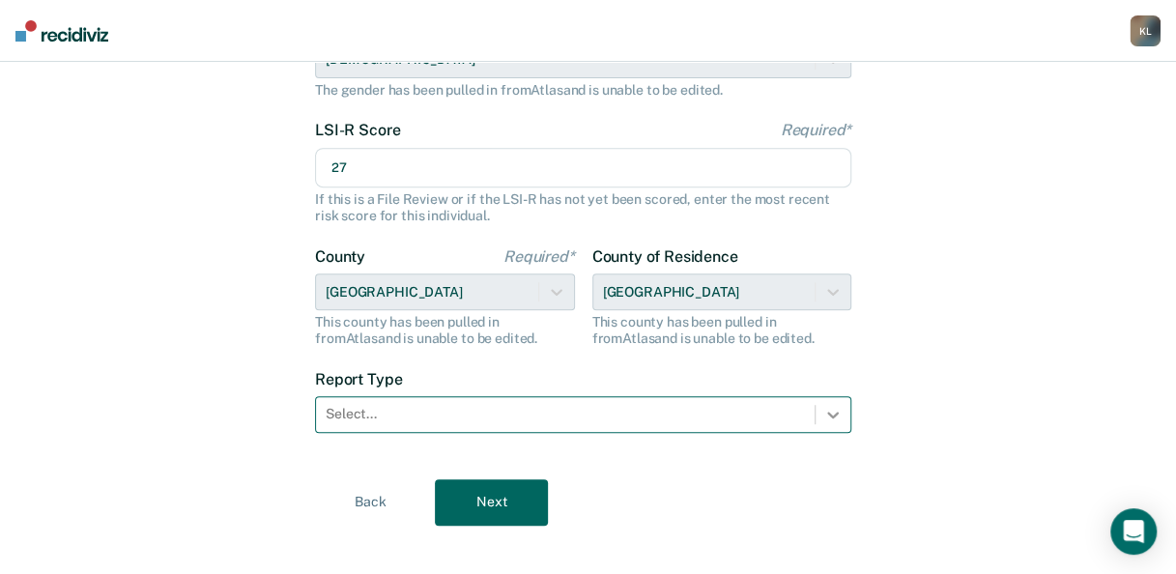
type input "27"
click at [839, 413] on icon at bounding box center [832, 414] width 19 height 19
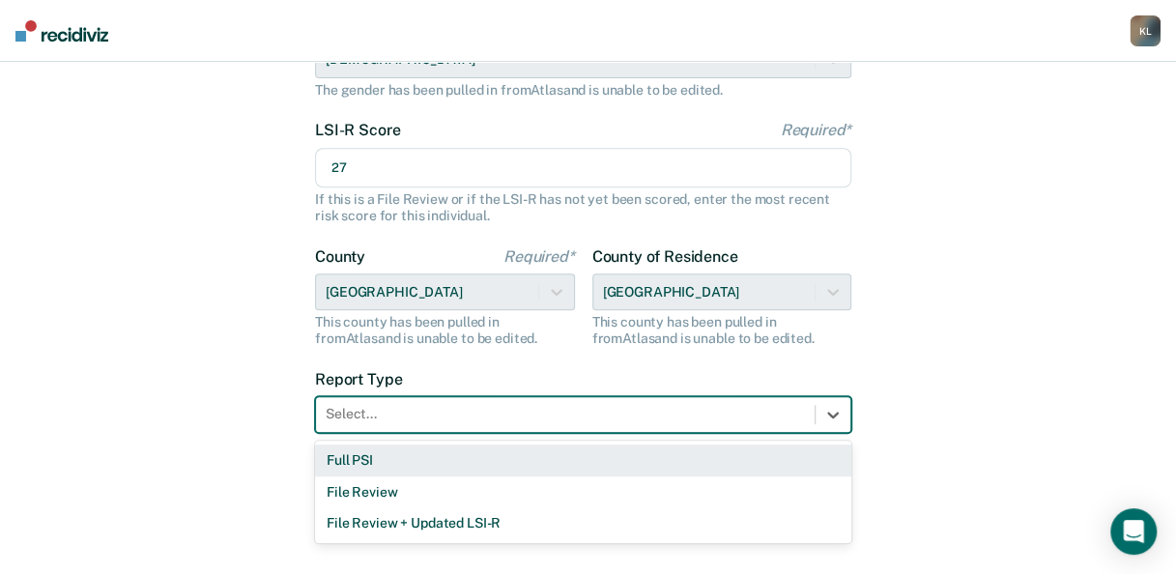
click at [437, 452] on div "Full PSI" at bounding box center [583, 460] width 536 height 32
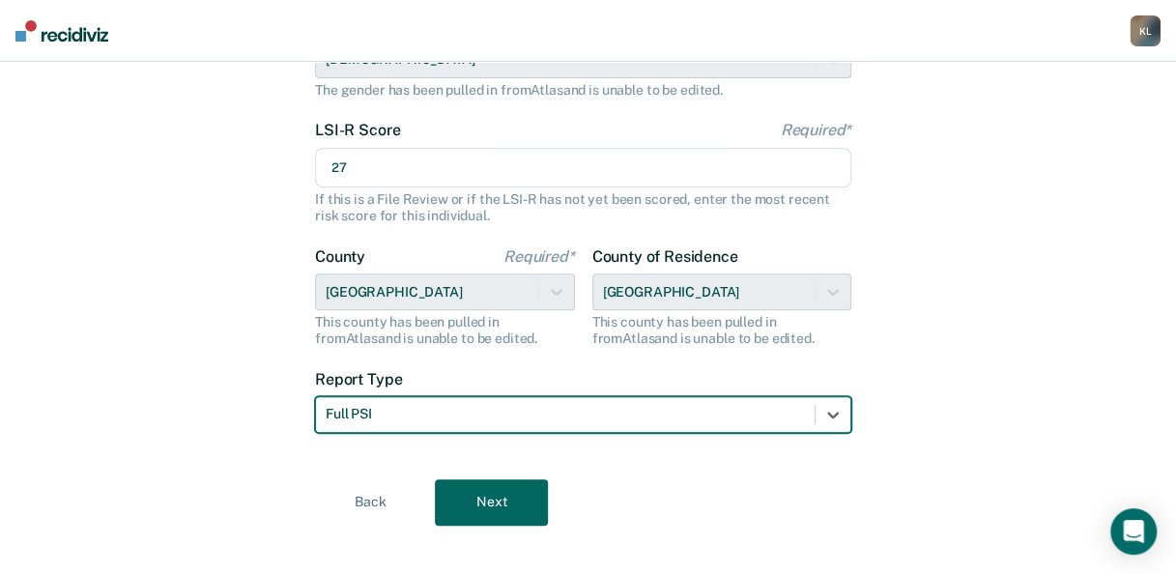
click at [519, 507] on button "Next" at bounding box center [491, 502] width 113 height 46
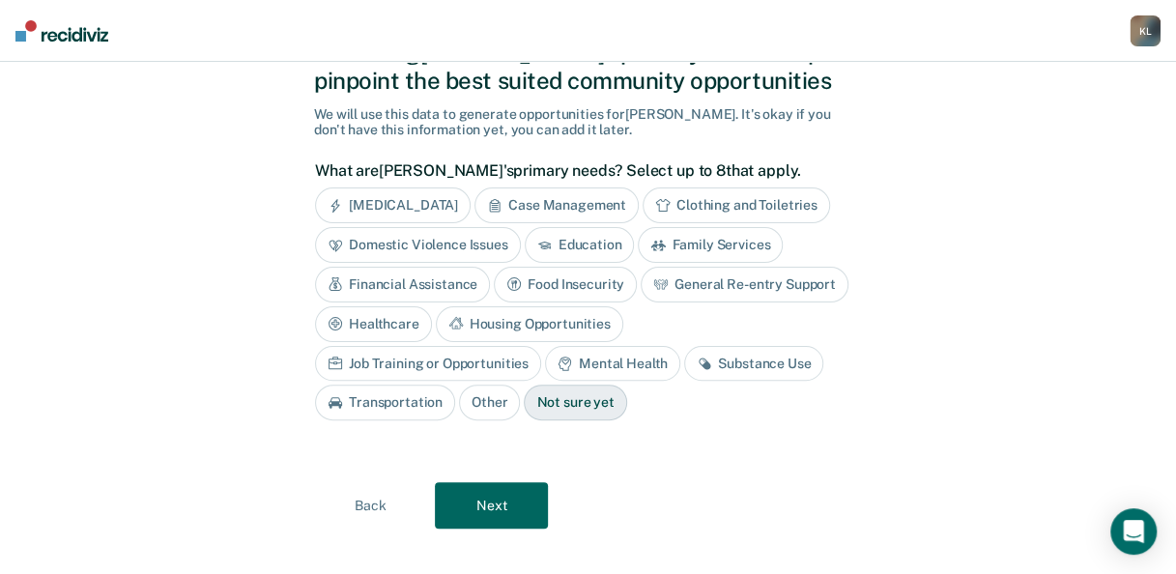
click at [684, 365] on div "Substance Use" at bounding box center [753, 364] width 139 height 36
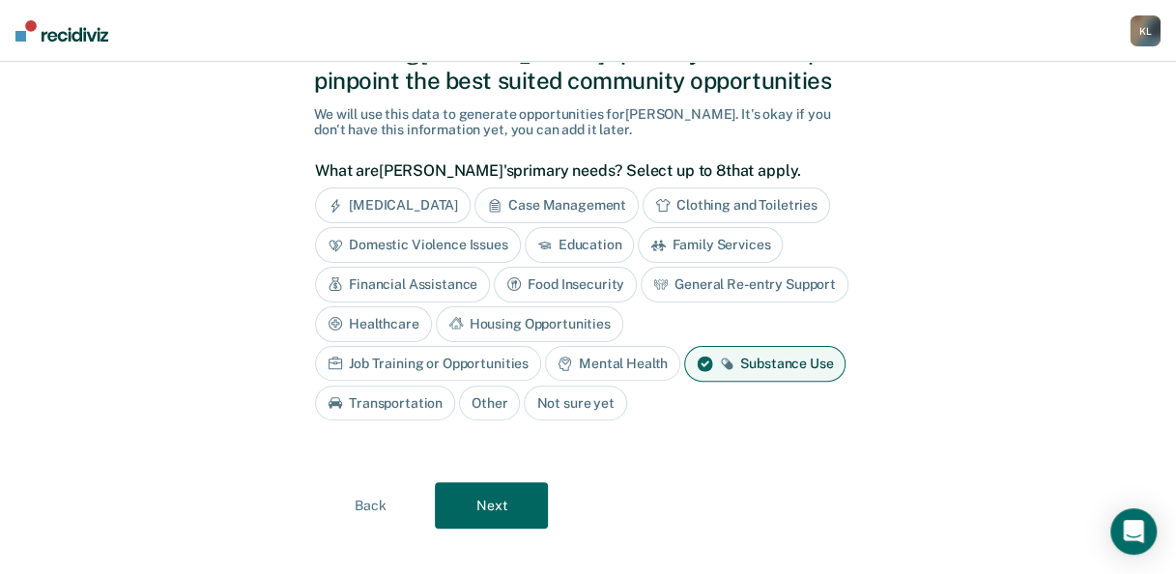
click at [441, 284] on div "Financial Assistance" at bounding box center [402, 285] width 175 height 36
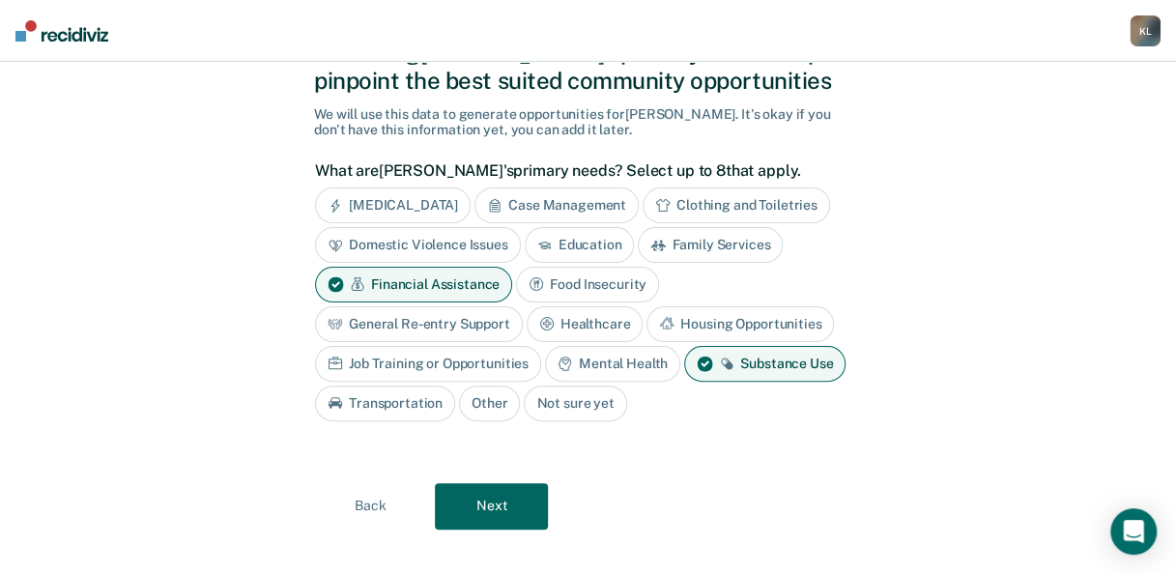
click at [601, 282] on div "Food Insecurity" at bounding box center [587, 285] width 143 height 36
click at [459, 356] on div "Job Training or Opportunities" at bounding box center [428, 364] width 226 height 36
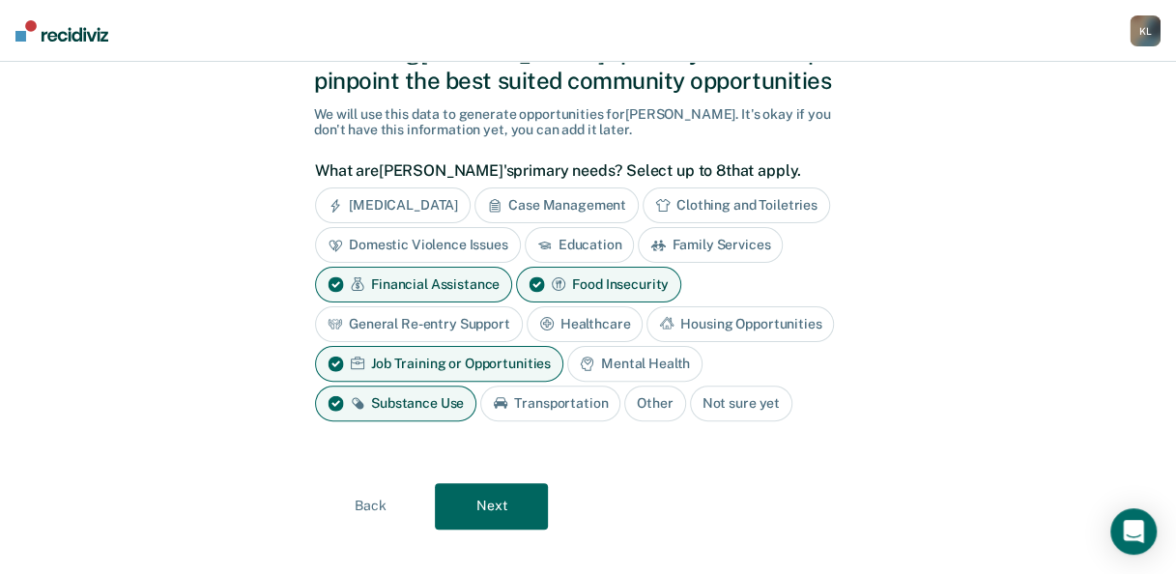
click at [555, 245] on div "Education" at bounding box center [580, 245] width 110 height 36
click at [506, 502] on button "Next" at bounding box center [491, 506] width 113 height 46
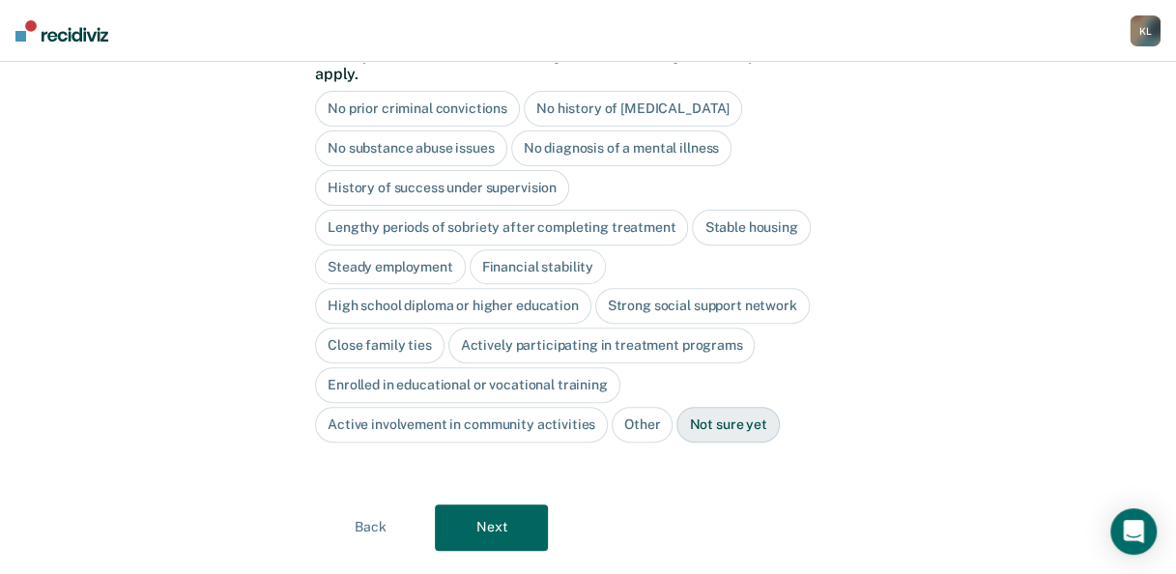
scroll to position [31, 0]
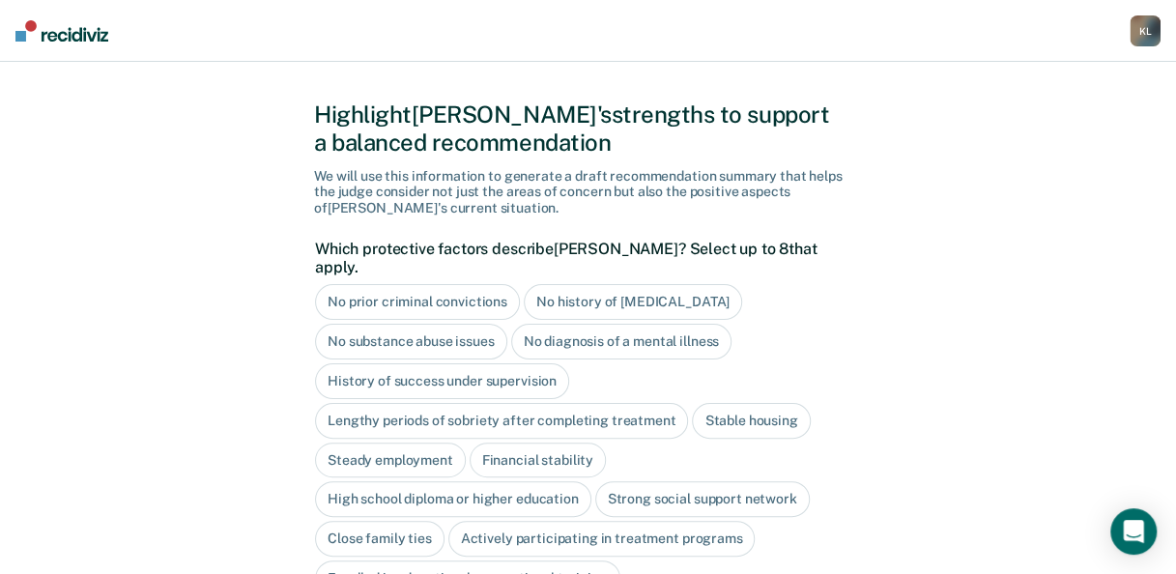
click at [458, 286] on div "No prior criminal convictions" at bounding box center [417, 302] width 205 height 36
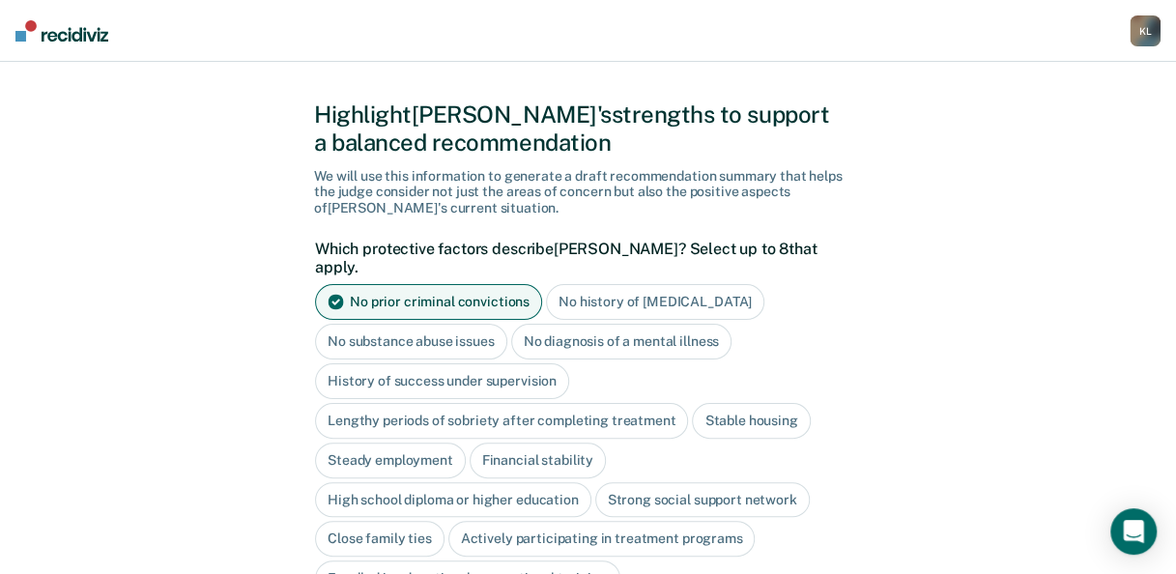
click at [721, 403] on div "Stable housing" at bounding box center [751, 421] width 118 height 36
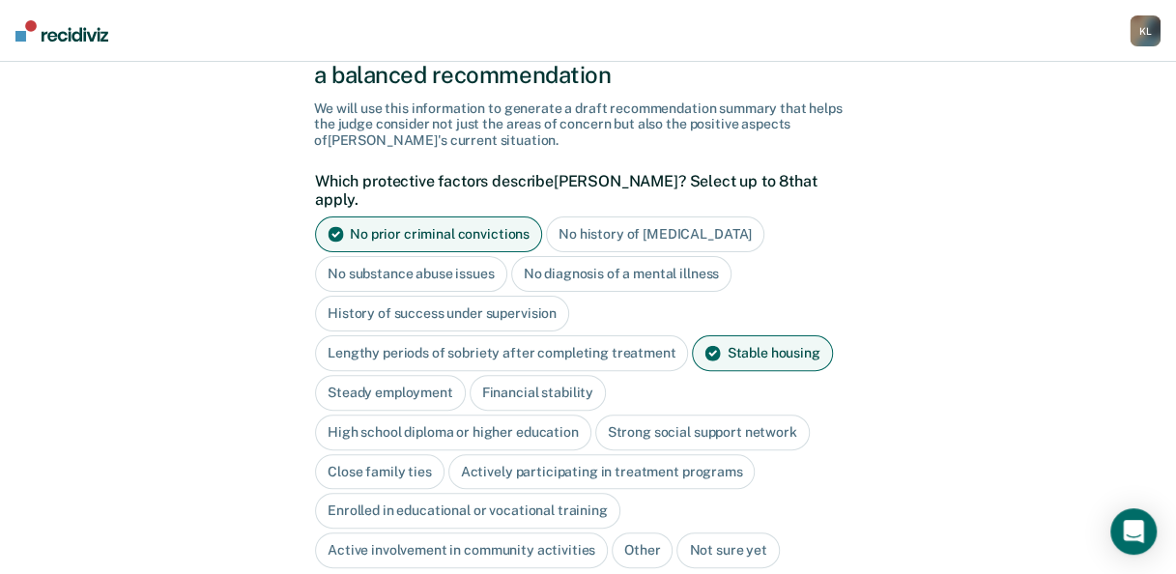
scroll to position [128, 0]
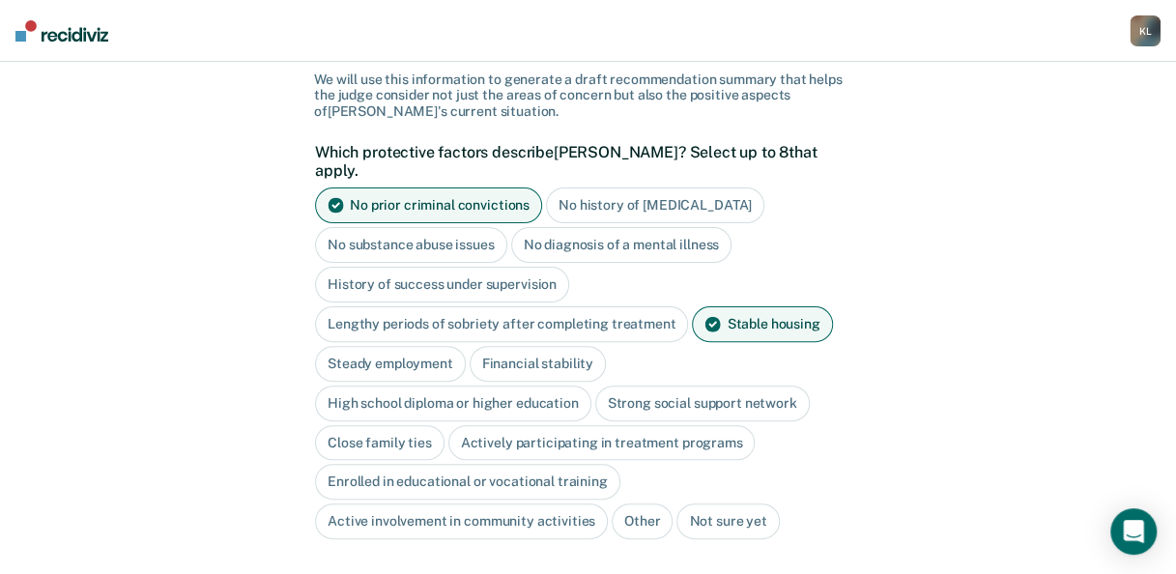
click at [771, 385] on div "Strong social support network" at bounding box center [702, 403] width 214 height 36
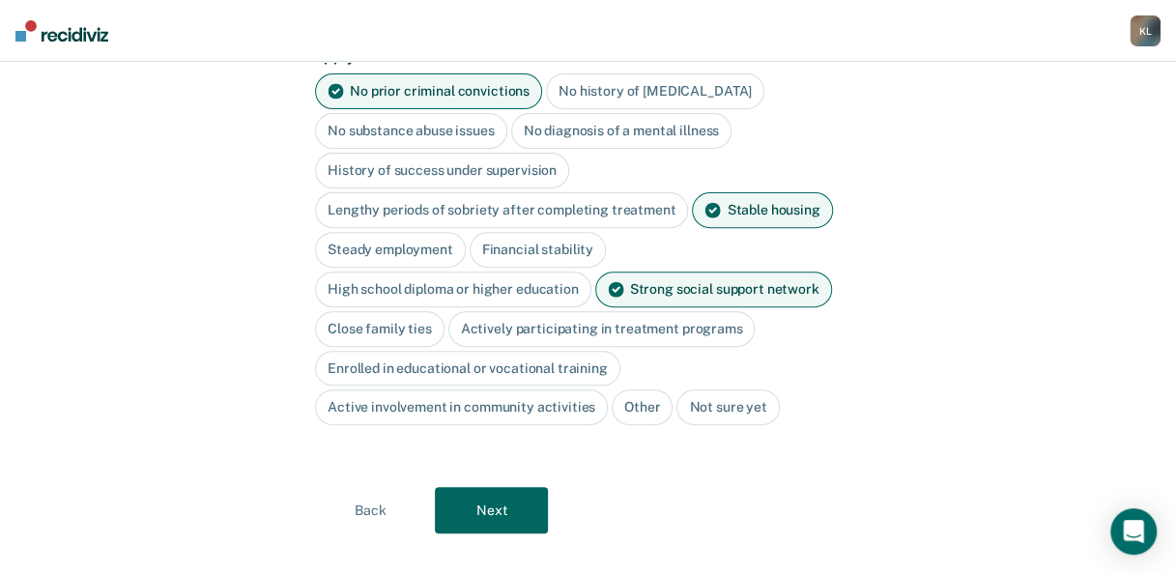
scroll to position [245, 0]
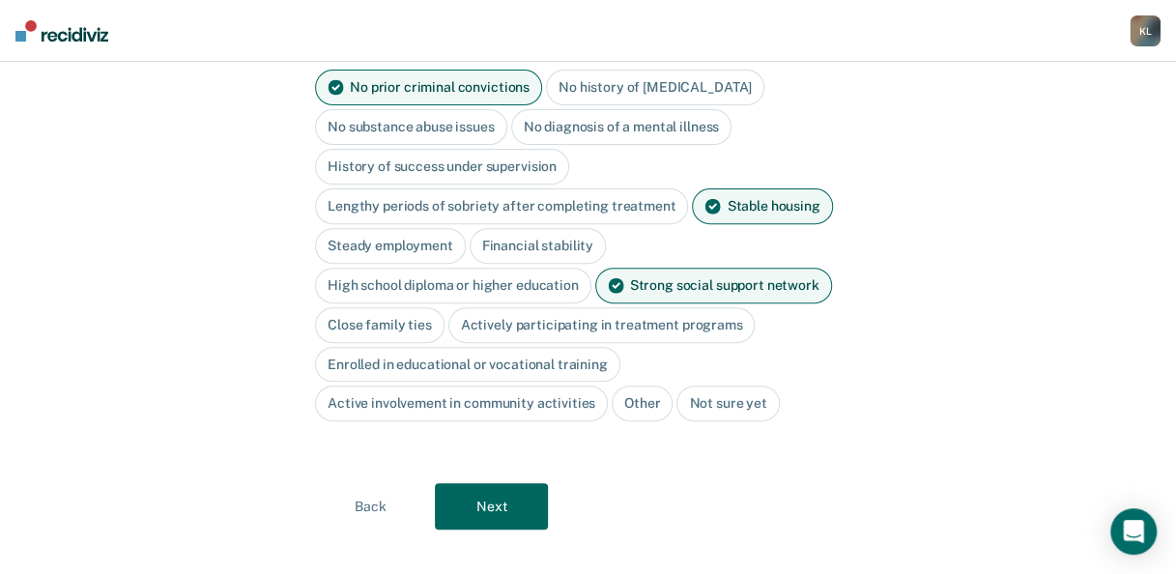
click at [493, 494] on button "Next" at bounding box center [491, 506] width 113 height 46
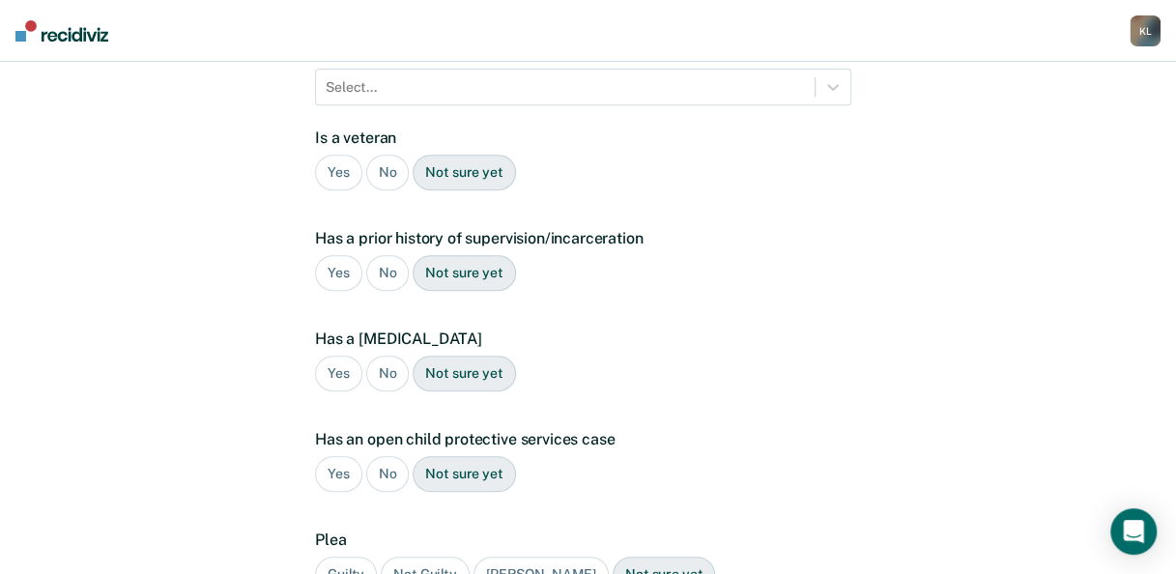
scroll to position [0, 0]
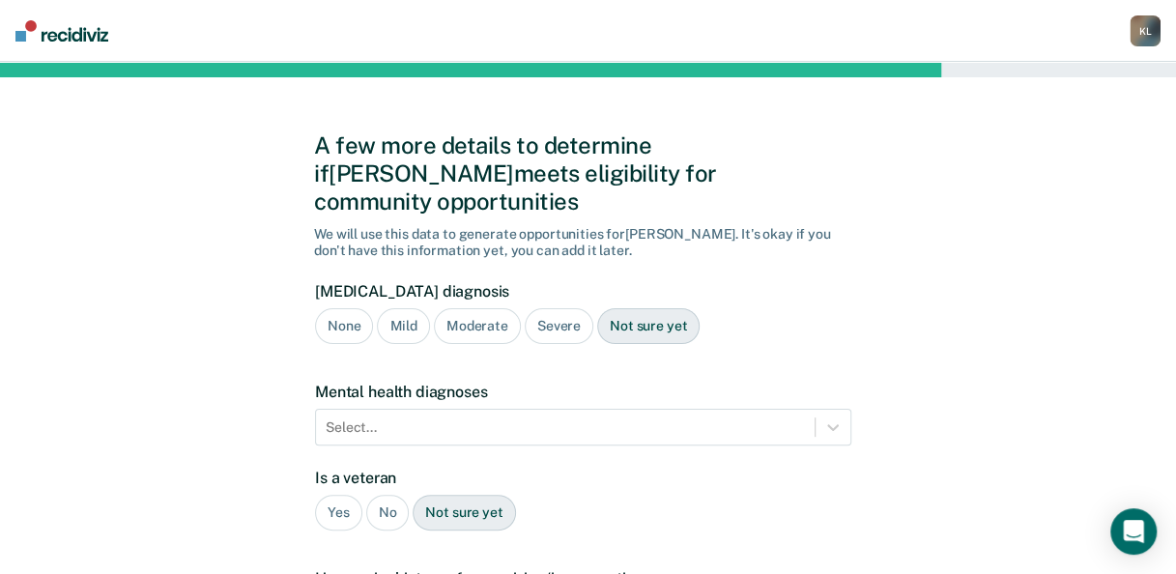
click at [402, 308] on div "Mild" at bounding box center [403, 326] width 52 height 36
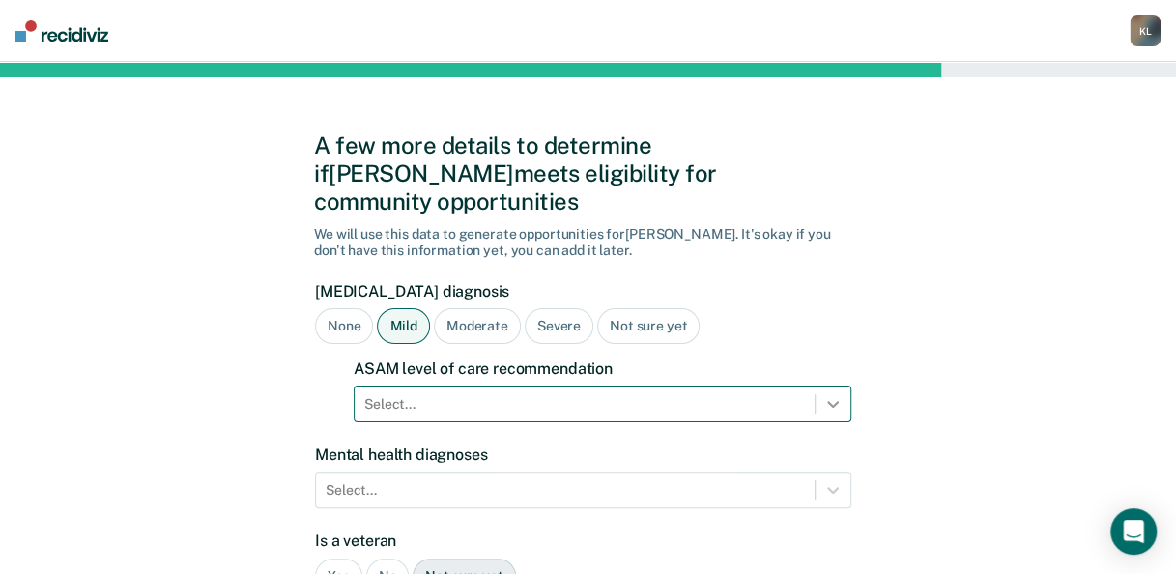
click at [823, 385] on div "Select..." at bounding box center [603, 403] width 498 height 37
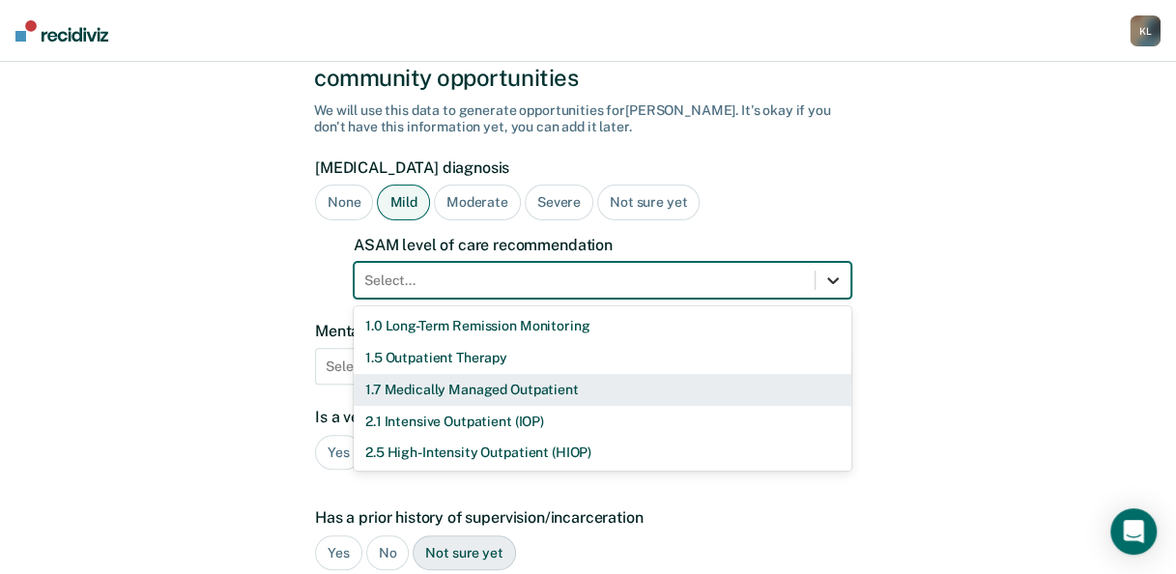
scroll to position [126, 0]
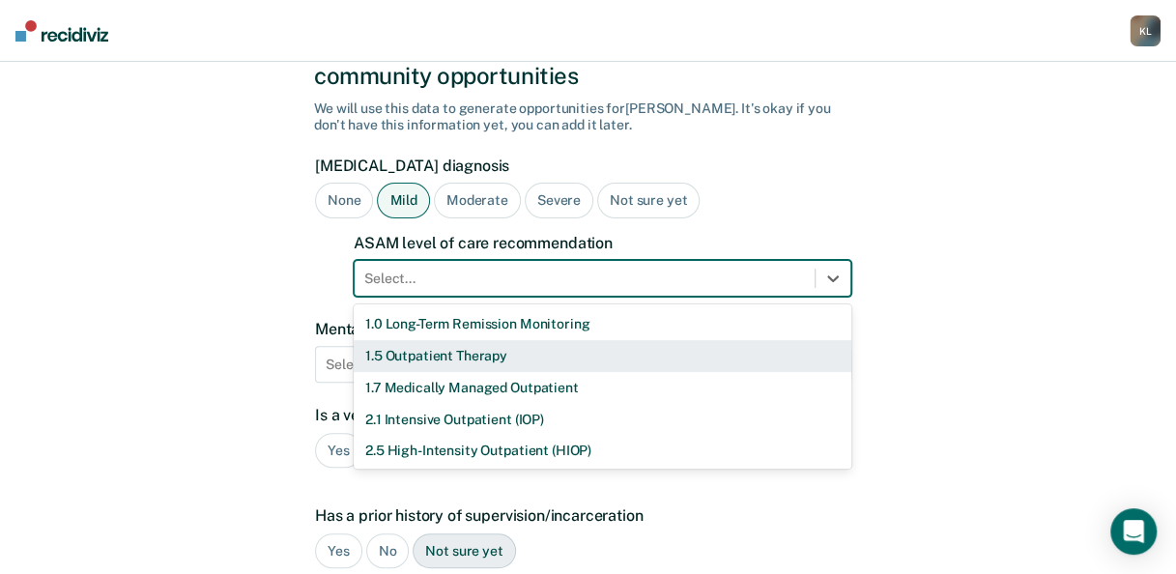
click at [448, 340] on div "1.5 Outpatient Therapy" at bounding box center [603, 356] width 498 height 32
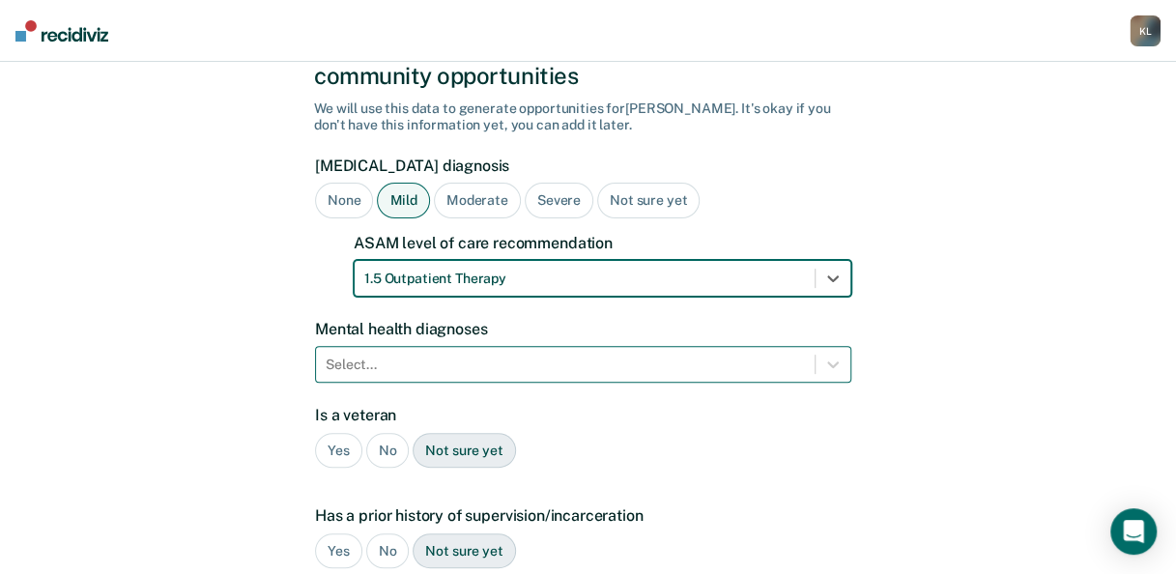
scroll to position [222, 0]
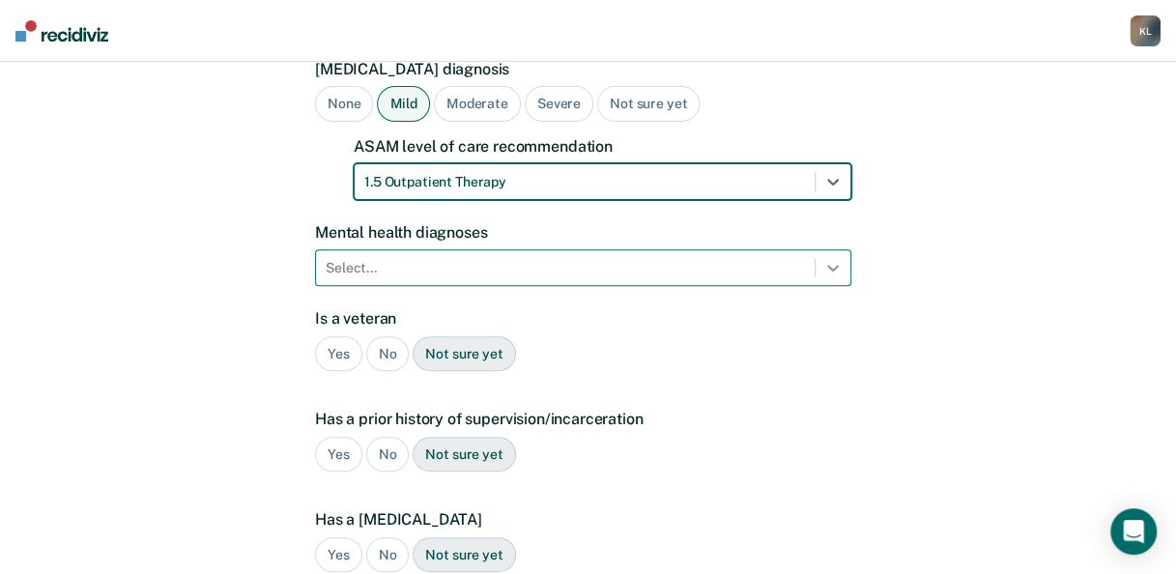
click at [839, 258] on icon at bounding box center [832, 267] width 19 height 19
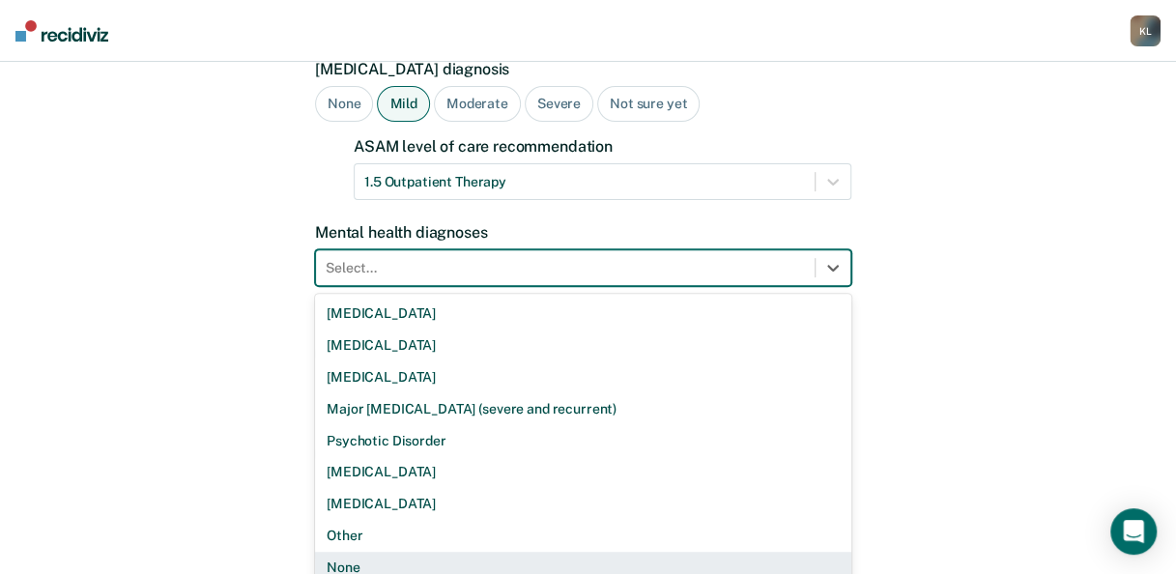
click at [343, 552] on div "None" at bounding box center [583, 568] width 536 height 32
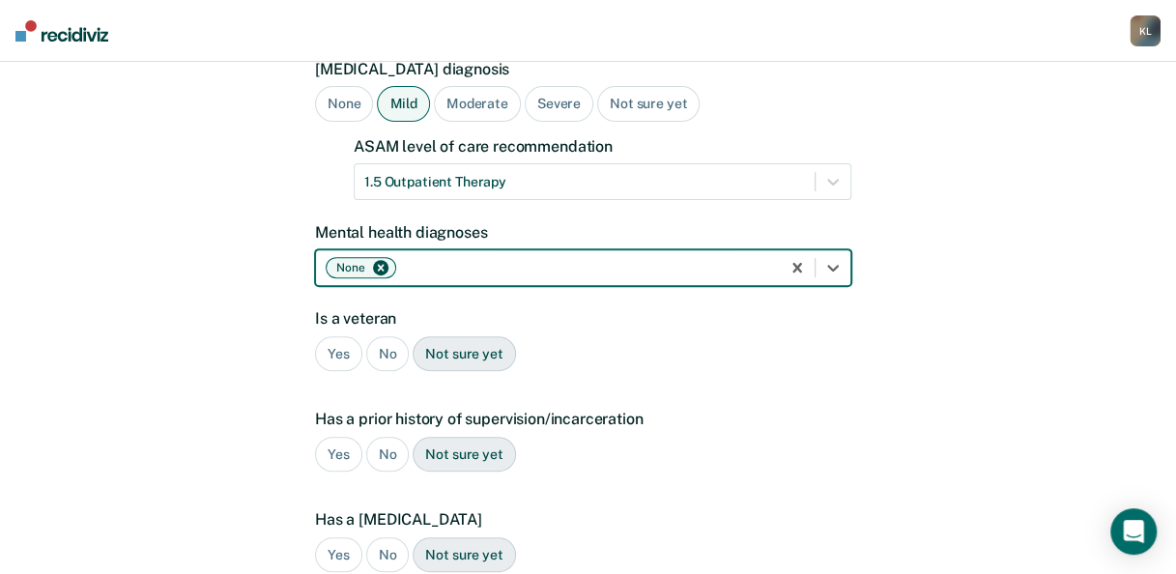
click at [379, 336] on div "No" at bounding box center [387, 354] width 43 height 36
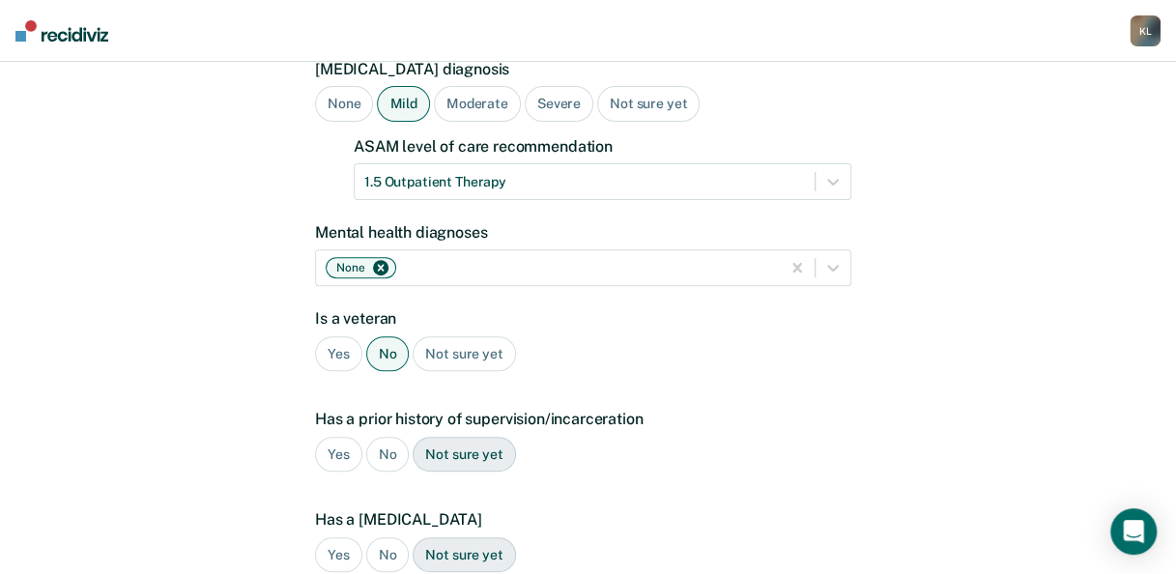
click at [376, 437] on div "No" at bounding box center [387, 455] width 43 height 36
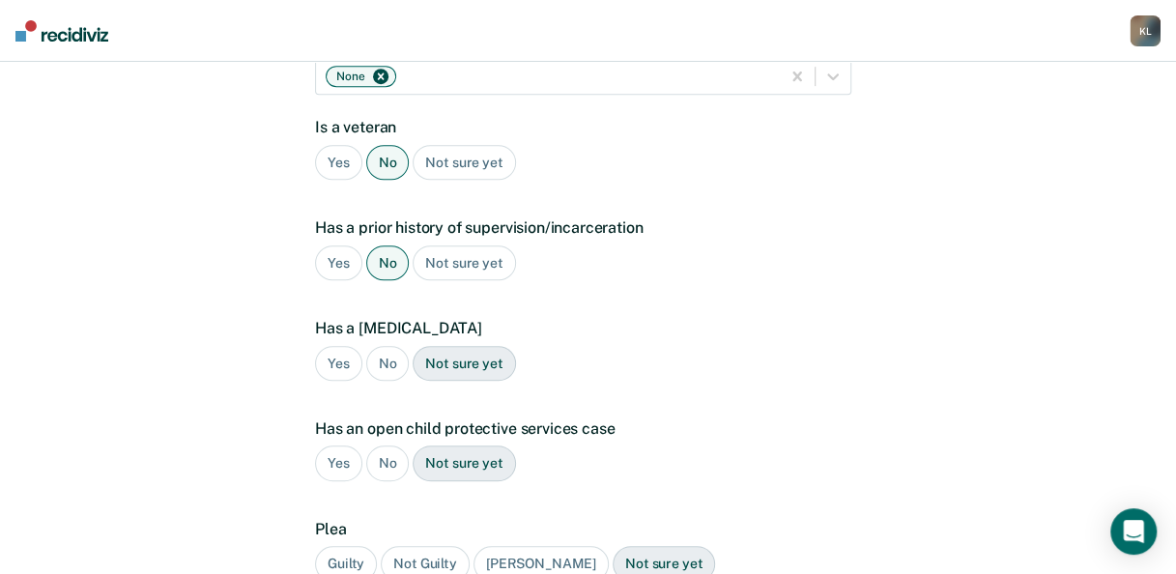
scroll to position [415, 0]
click at [384, 344] on div "No" at bounding box center [387, 362] width 43 height 36
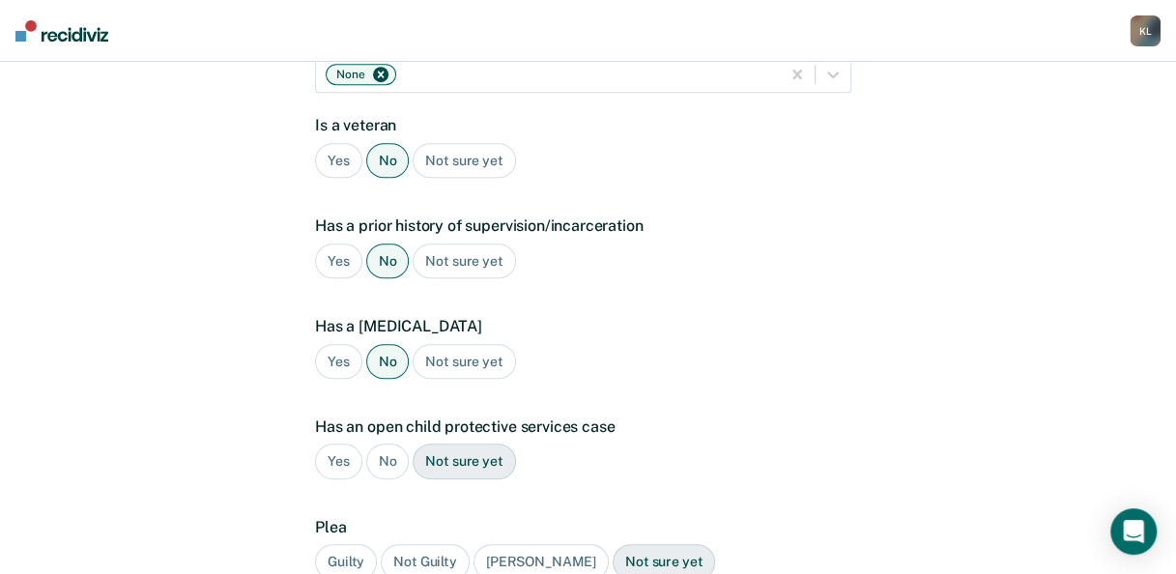
click at [384, 443] on div "No" at bounding box center [387, 461] width 43 height 36
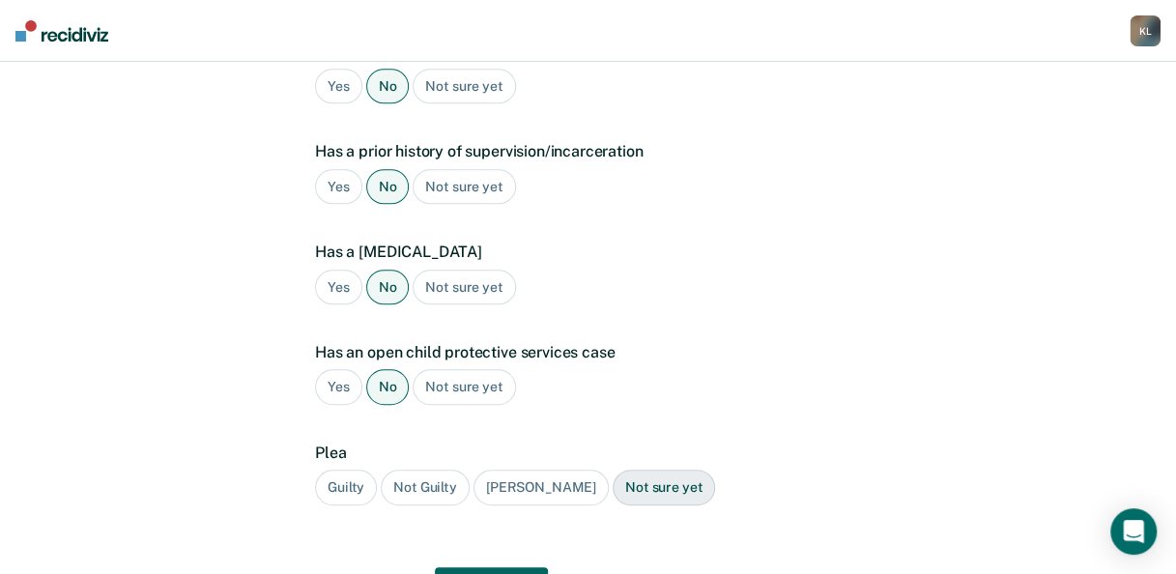
scroll to position [567, 0]
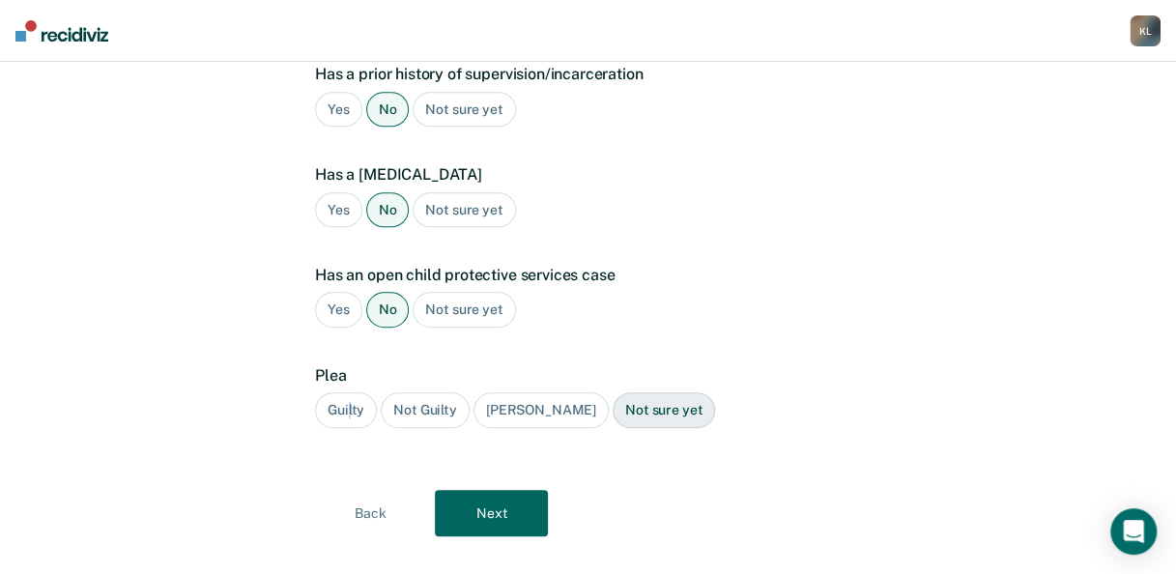
click at [348, 392] on div "Guilty" at bounding box center [346, 410] width 62 height 36
click at [705, 392] on div "Guilty Not Guilty [PERSON_NAME] Not sure yet" at bounding box center [583, 410] width 536 height 36
click at [500, 490] on button "Next" at bounding box center [491, 513] width 113 height 46
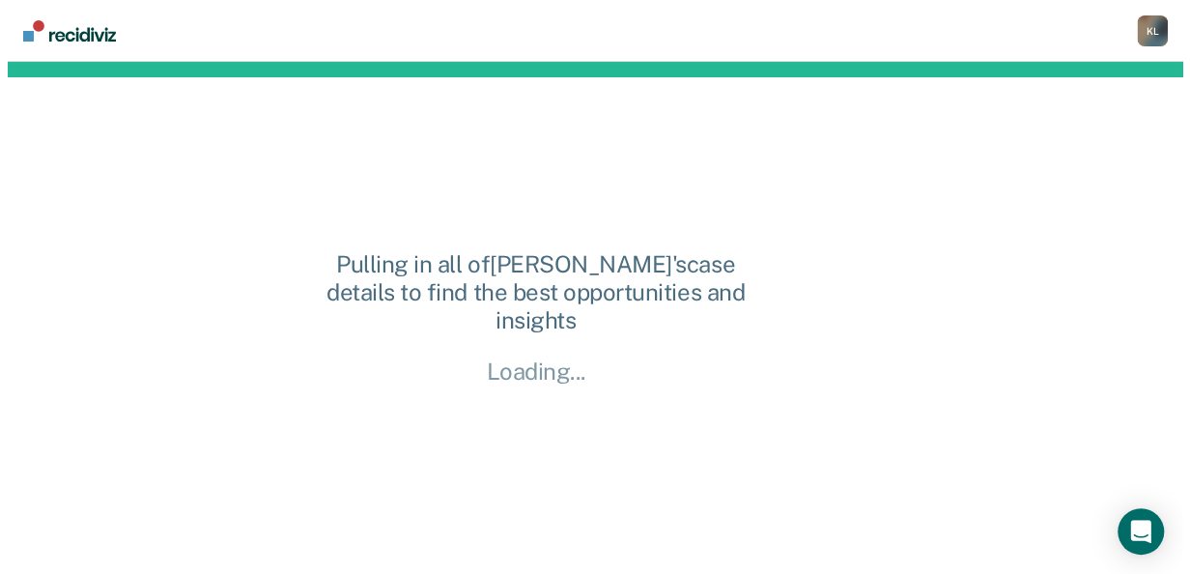
scroll to position [0, 0]
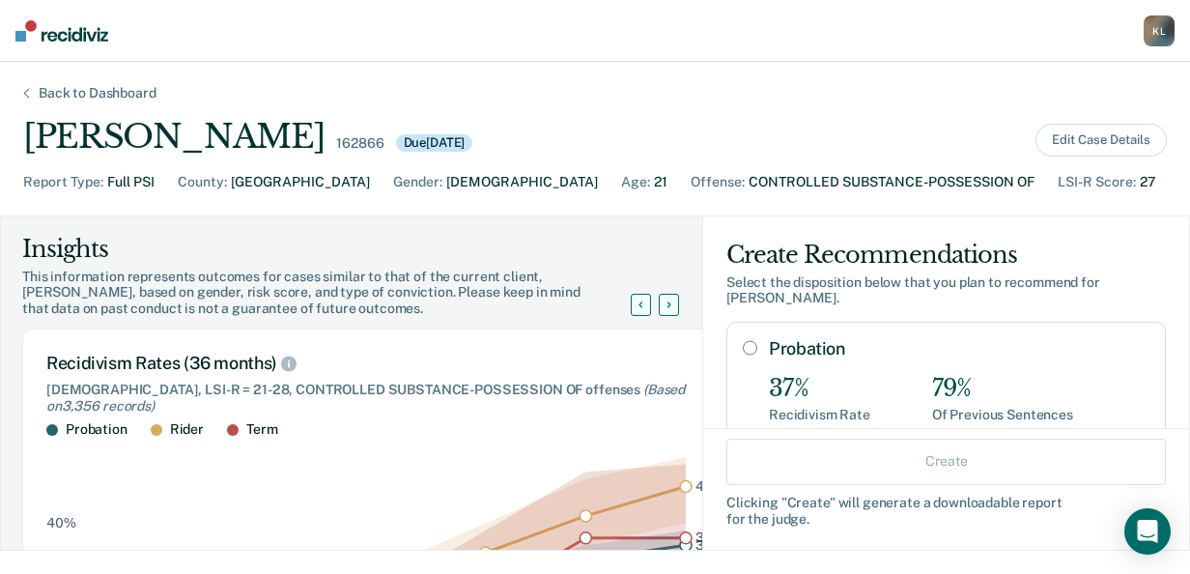
click at [743, 340] on input "Probation" at bounding box center [750, 347] width 14 height 15
radio input "true"
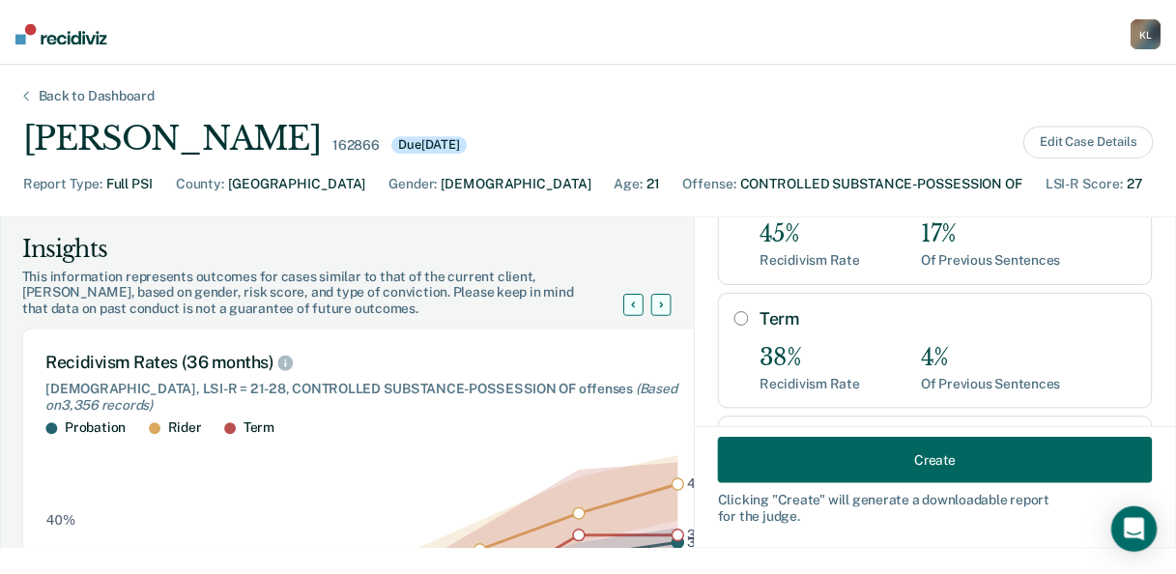
scroll to position [403, 0]
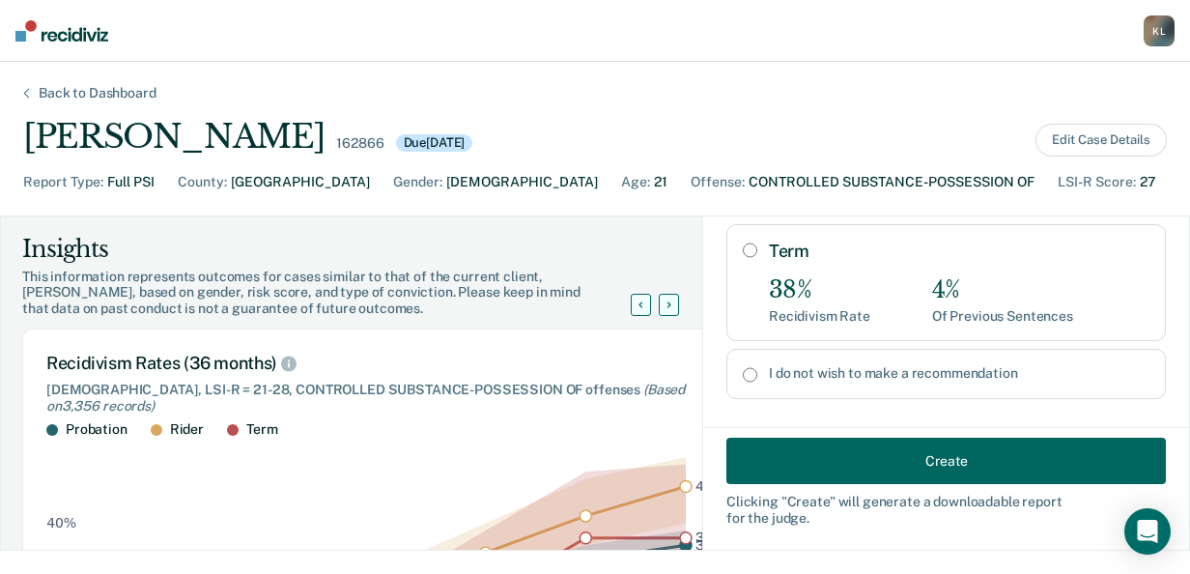
click at [868, 464] on button "Create" at bounding box center [946, 461] width 440 height 46
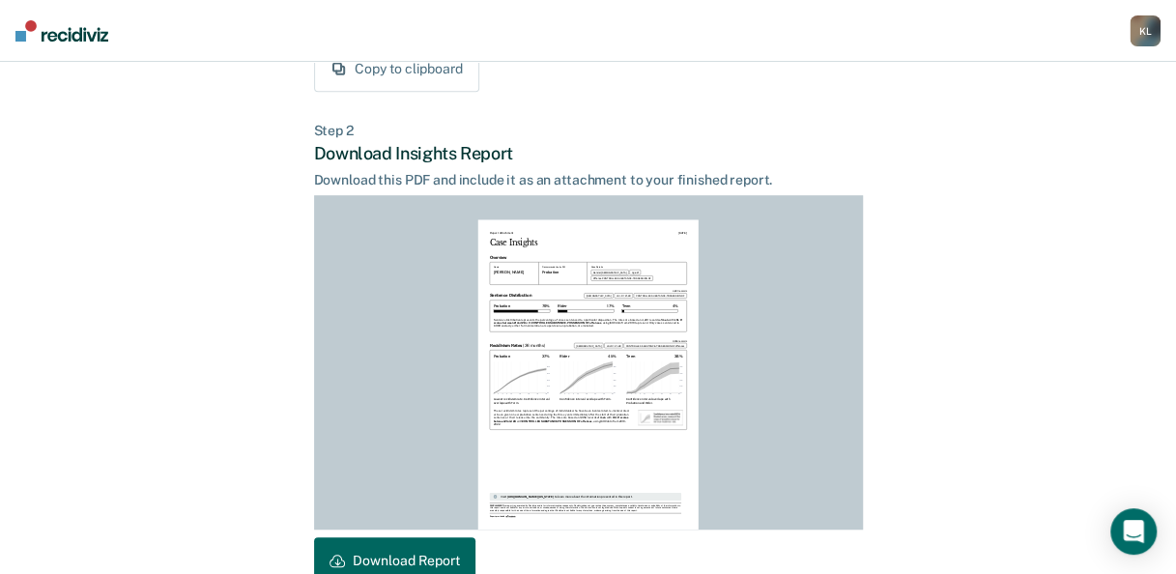
scroll to position [527, 0]
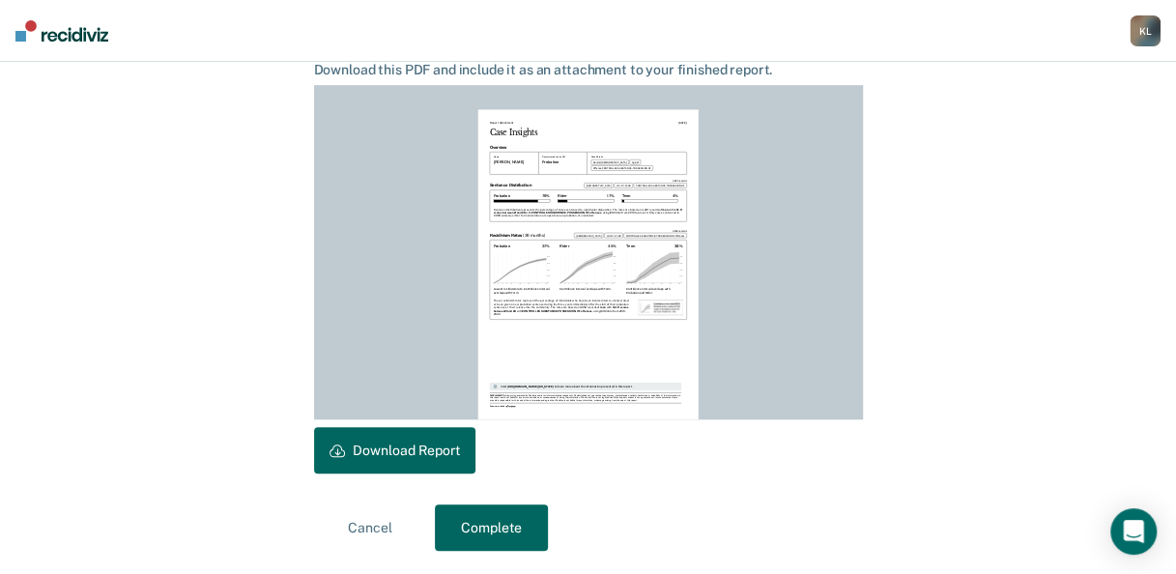
click at [358, 452] on button "Download Report" at bounding box center [394, 450] width 161 height 46
click at [504, 529] on button "Complete" at bounding box center [491, 527] width 113 height 46
